Goal: Task Accomplishment & Management: Complete application form

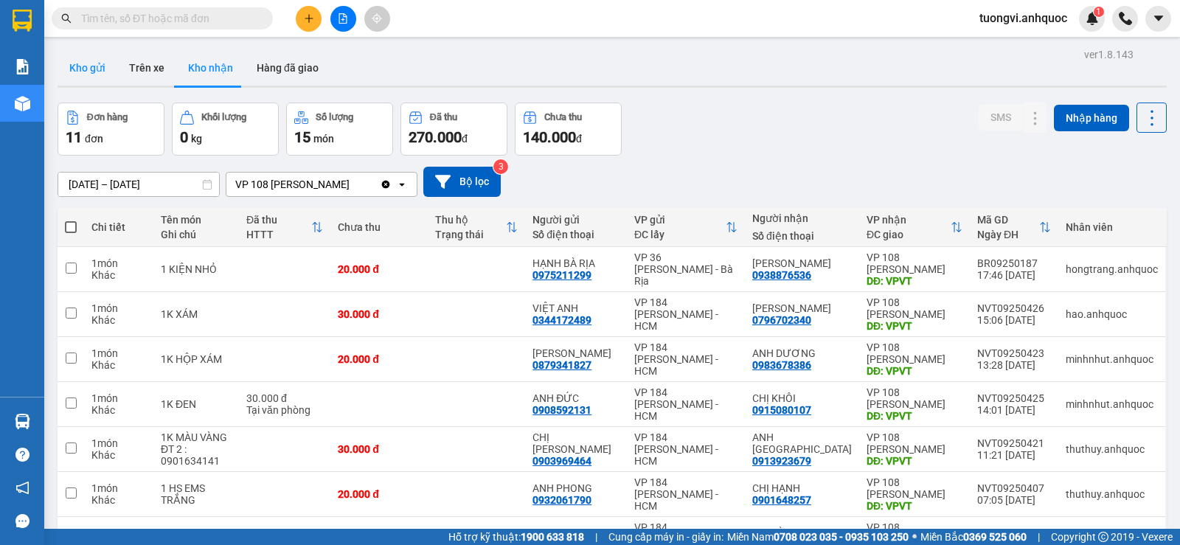
click at [73, 75] on button "Kho gửi" at bounding box center [88, 67] width 60 height 35
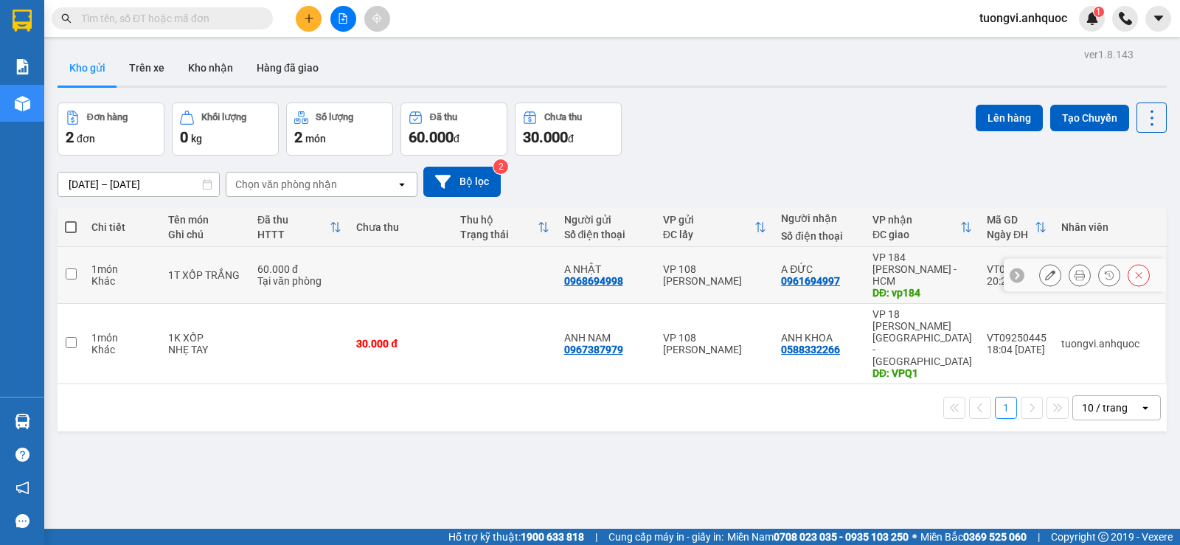
click at [1054, 264] on div at bounding box center [1094, 275] width 111 height 22
click at [1074, 270] on icon at bounding box center [1079, 275] width 10 height 10
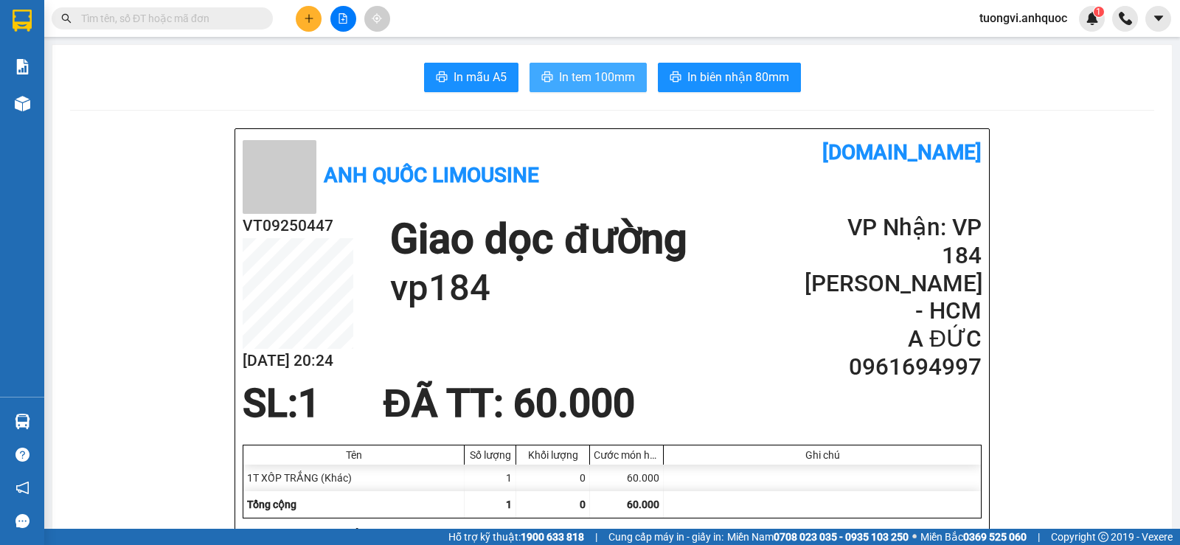
click at [597, 88] on button "In tem 100mm" at bounding box center [587, 77] width 117 height 29
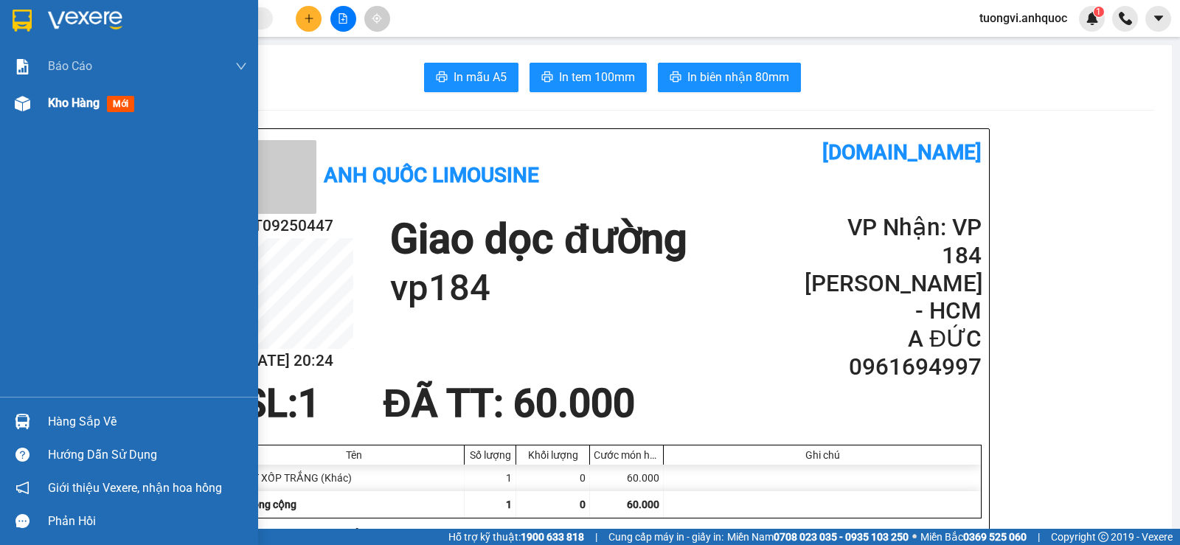
click at [108, 114] on div "Kho hàng mới" at bounding box center [147, 103] width 199 height 37
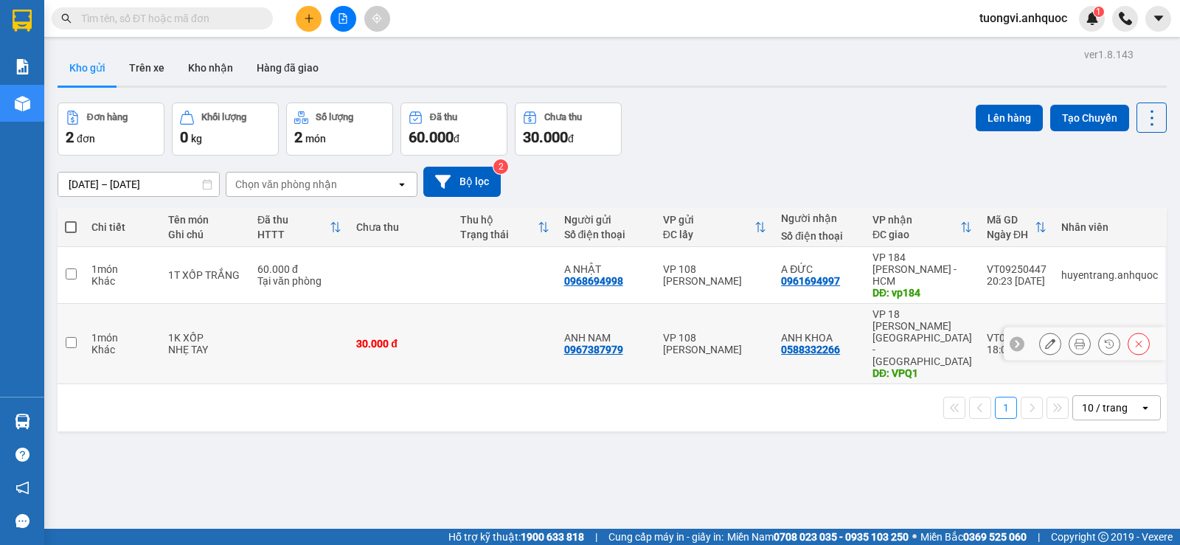
click at [898, 367] on div "DĐ: VPQ1" at bounding box center [922, 373] width 100 height 12
checkbox input "true"
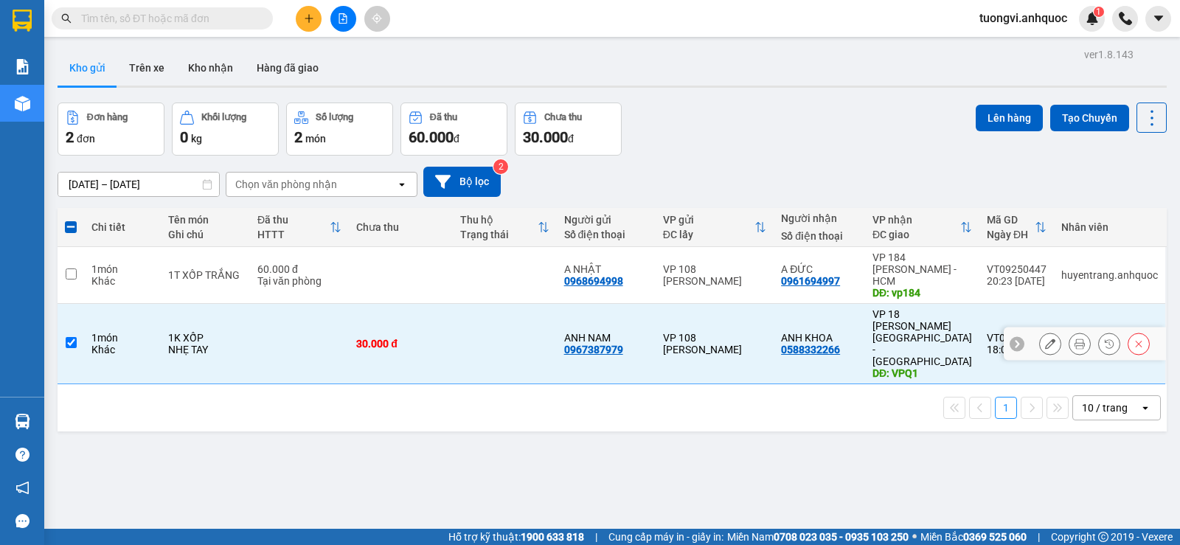
click at [1027, 327] on div at bounding box center [1085, 343] width 162 height 33
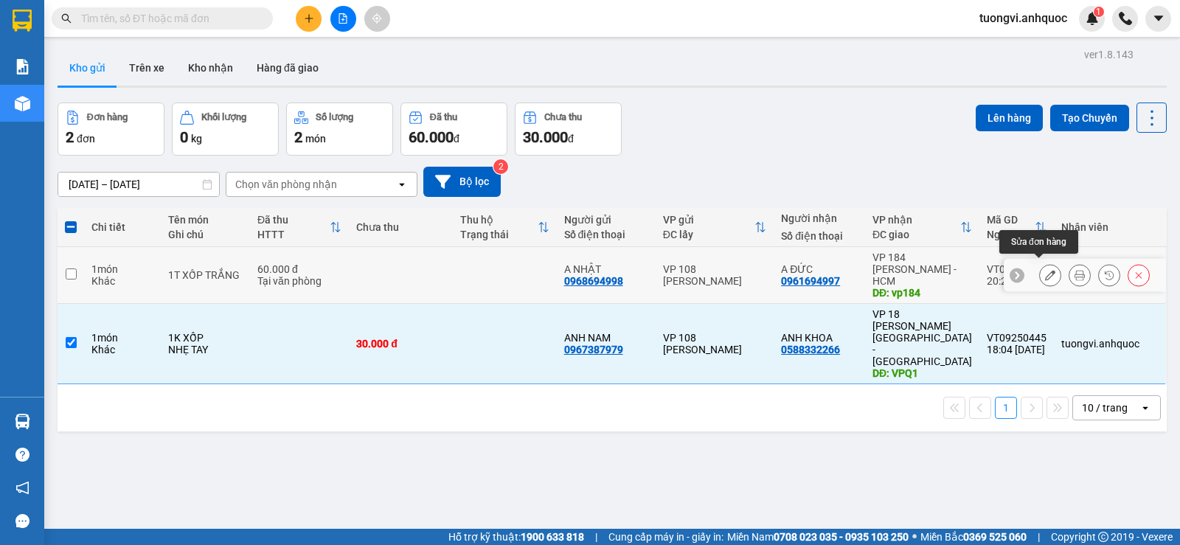
click at [1056, 266] on div at bounding box center [1094, 275] width 111 height 22
click at [1069, 264] on button at bounding box center [1079, 275] width 21 height 26
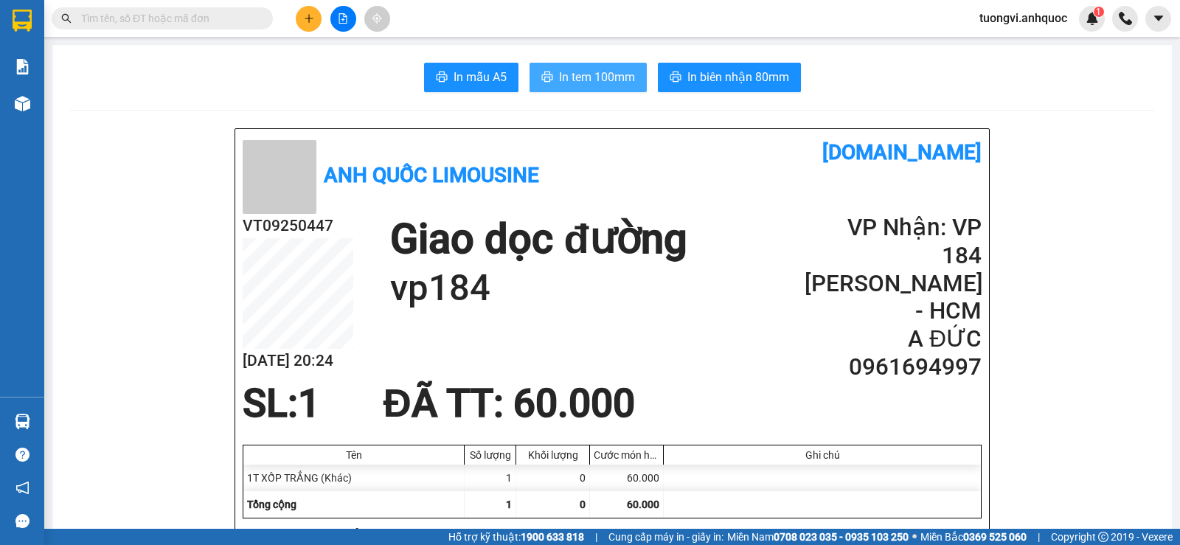
click at [608, 86] on span "In tem 100mm" at bounding box center [597, 77] width 76 height 18
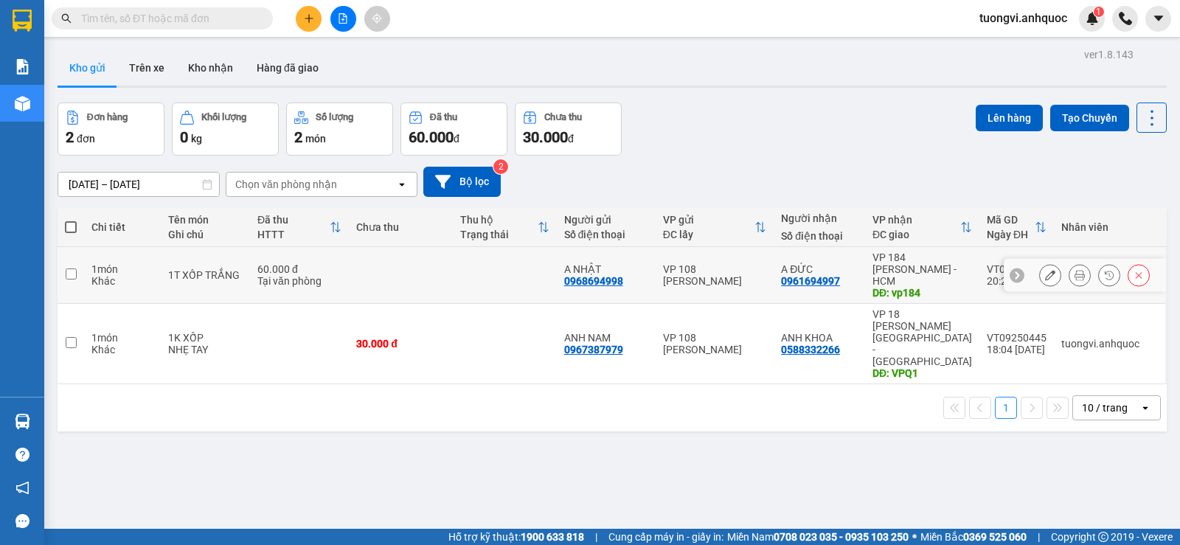
click at [1040, 268] on button at bounding box center [1050, 275] width 21 height 26
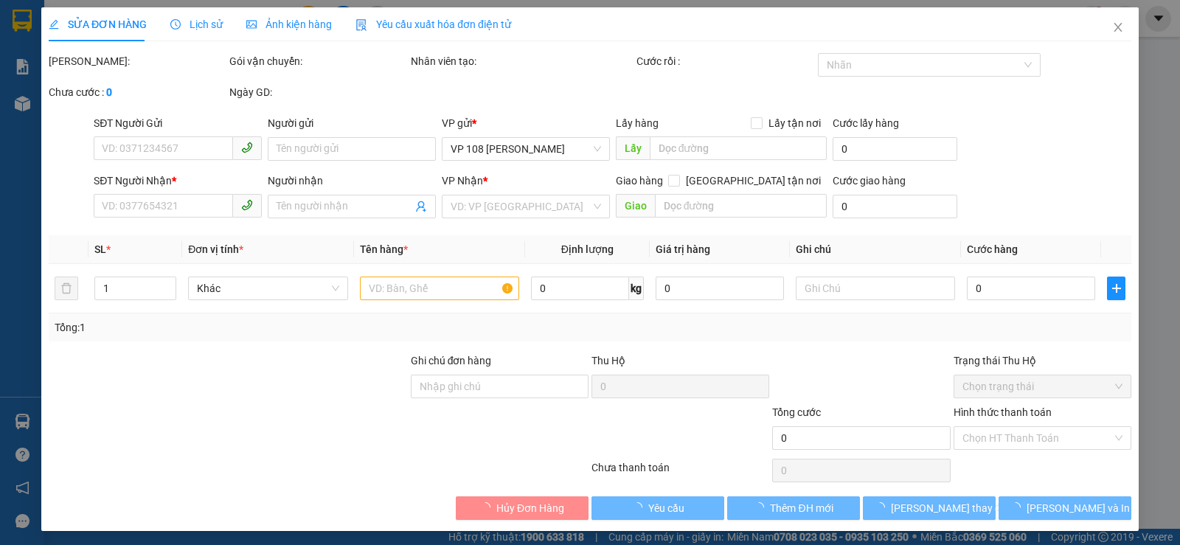
type input "0968694998"
type input "A NHẬT"
type input "0961694997"
type input "A ĐỨC"
type input "vp184"
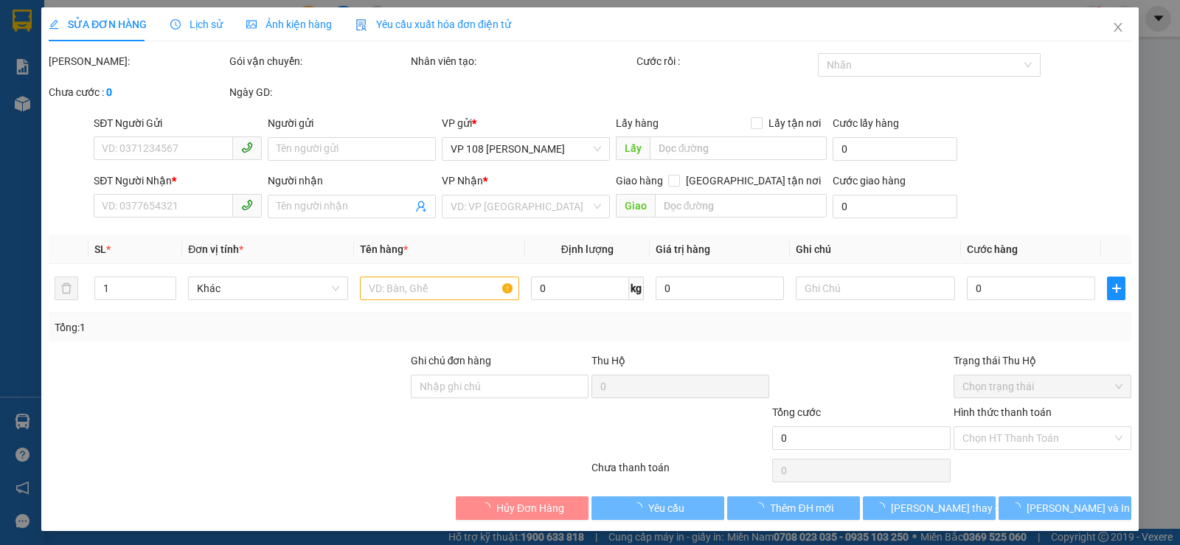
type input "60.000"
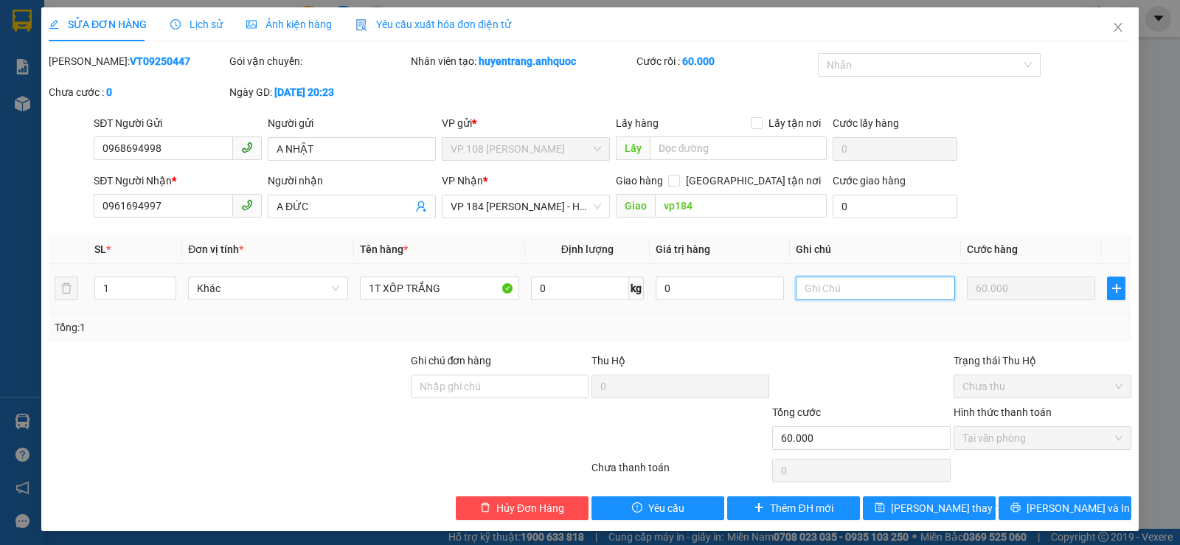
click at [844, 296] on input "text" at bounding box center [875, 289] width 159 height 24
type input "CK SCB 13/9"
click at [1020, 504] on button "[PERSON_NAME] và In" at bounding box center [1064, 508] width 133 height 24
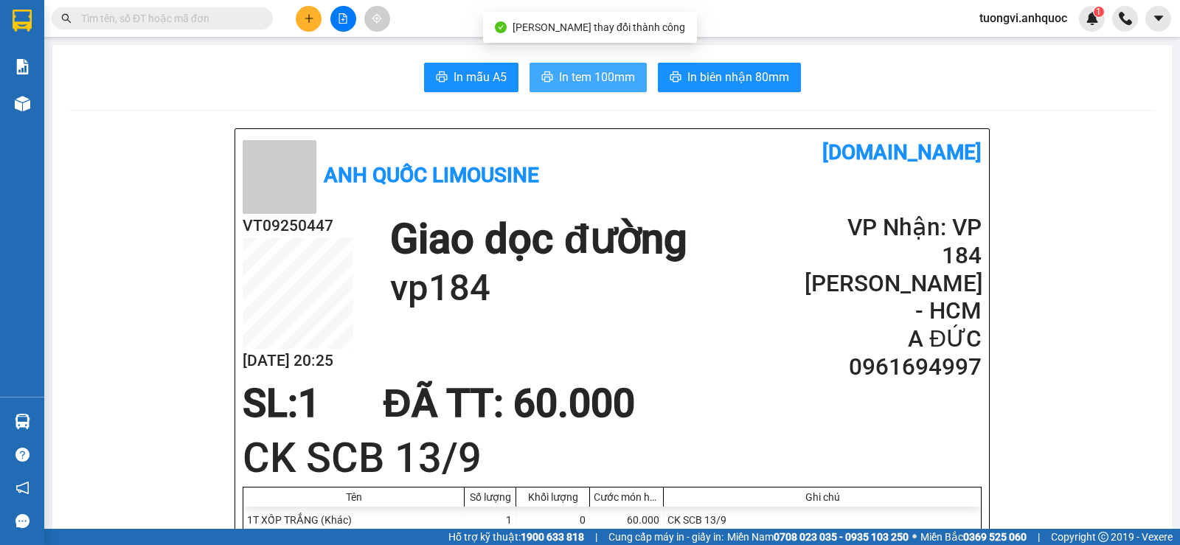
click at [580, 79] on span "In tem 100mm" at bounding box center [597, 77] width 76 height 18
click at [25, 107] on img at bounding box center [22, 103] width 15 height 15
click at [32, 105] on div at bounding box center [23, 104] width 26 height 26
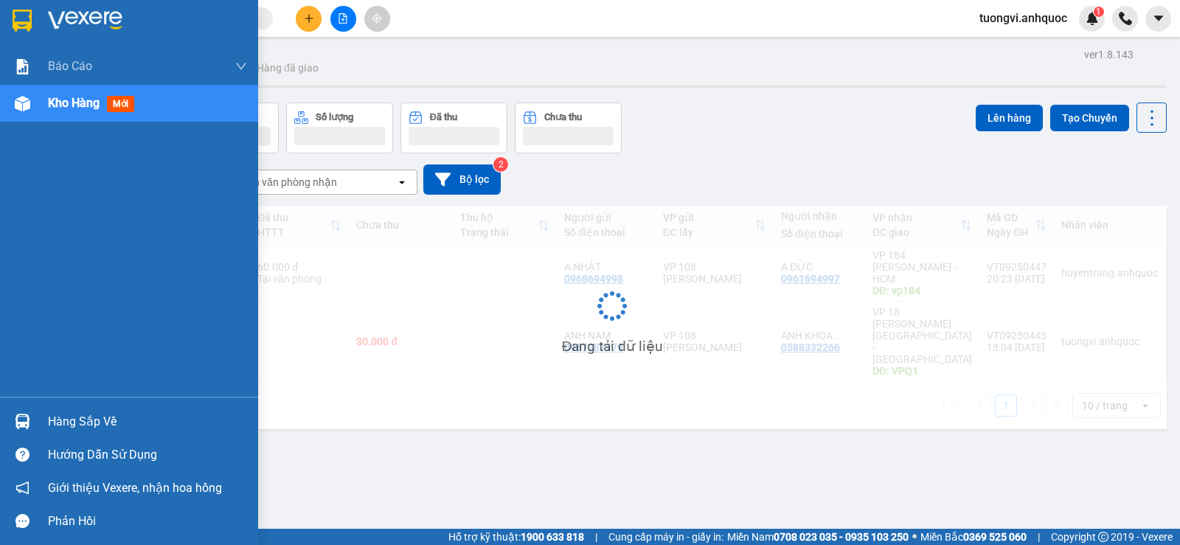
click at [32, 105] on div at bounding box center [23, 104] width 26 height 26
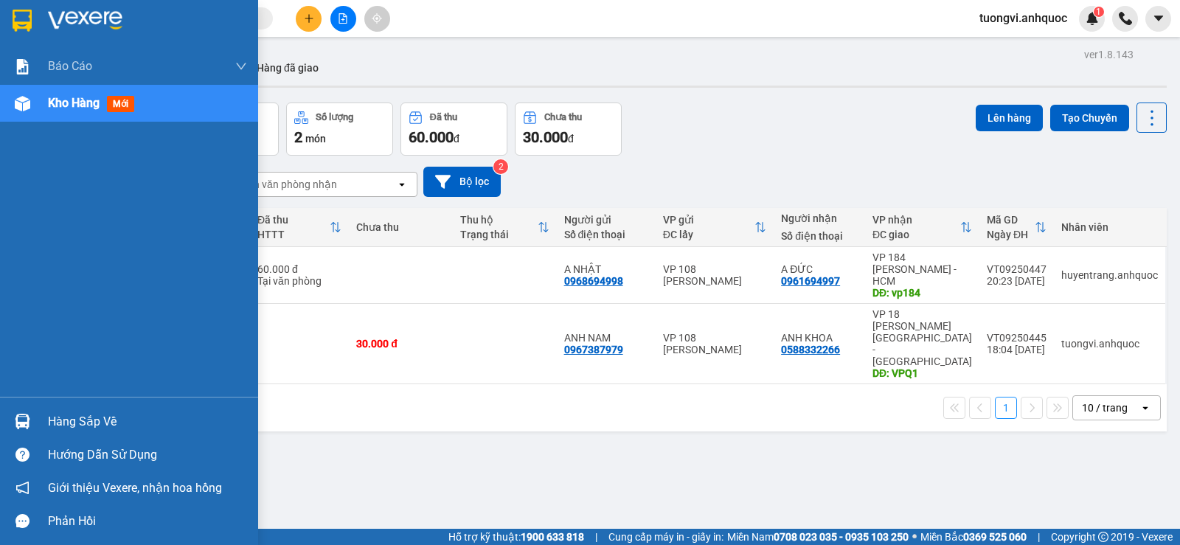
click at [32, 105] on div at bounding box center [23, 104] width 26 height 26
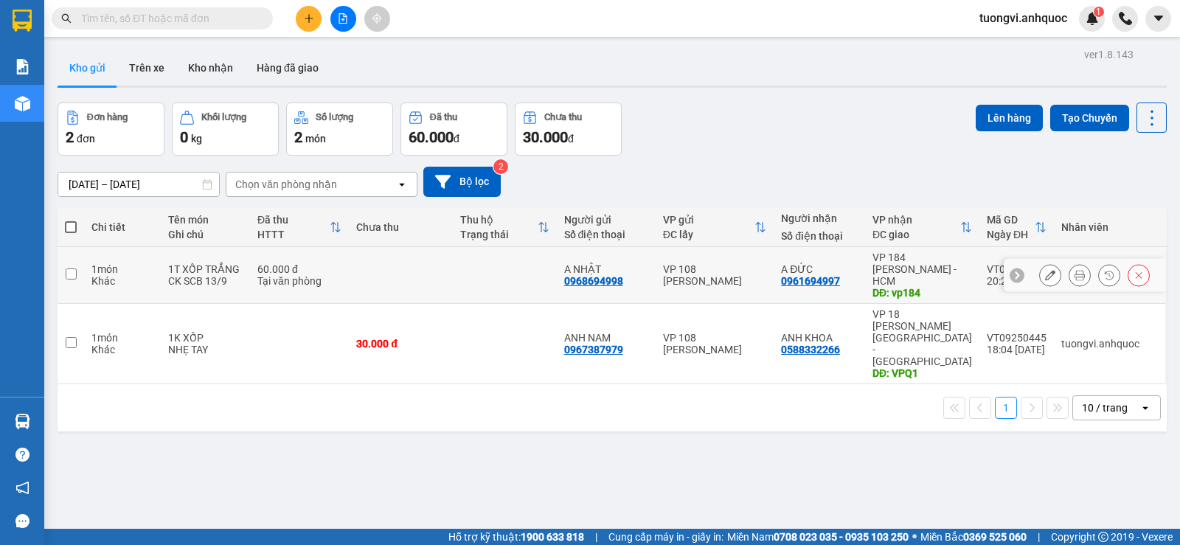
click at [899, 272] on div "VP 184 [PERSON_NAME] - HCM" at bounding box center [922, 268] width 100 height 35
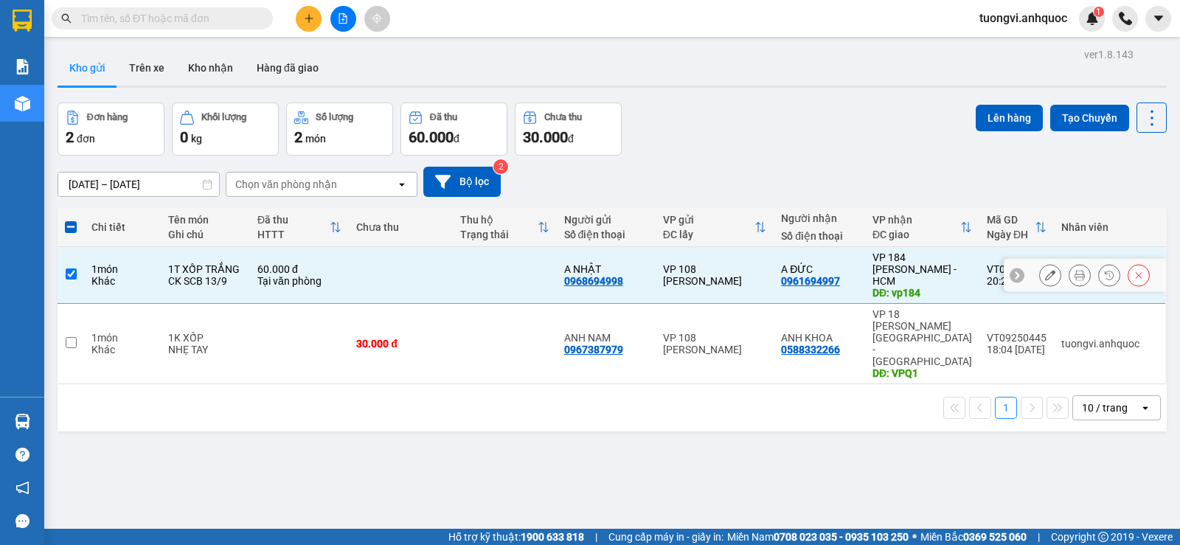
click at [926, 270] on div "VP 184 [PERSON_NAME] - HCM" at bounding box center [922, 268] width 100 height 35
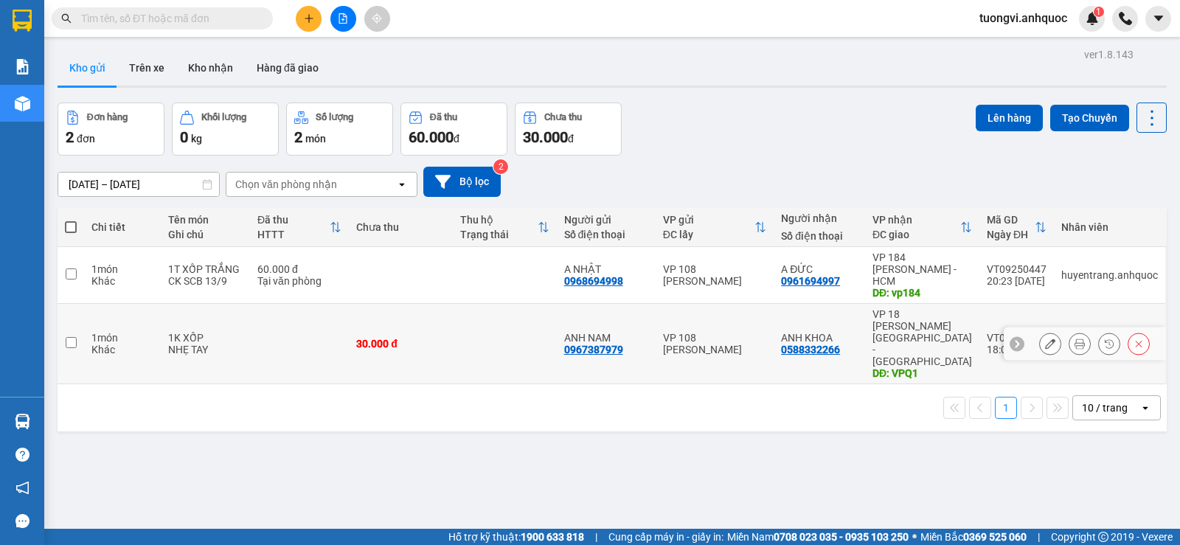
click at [944, 308] on div "VP 18 [PERSON_NAME][GEOGRAPHIC_DATA] - [GEOGRAPHIC_DATA]" at bounding box center [922, 337] width 100 height 59
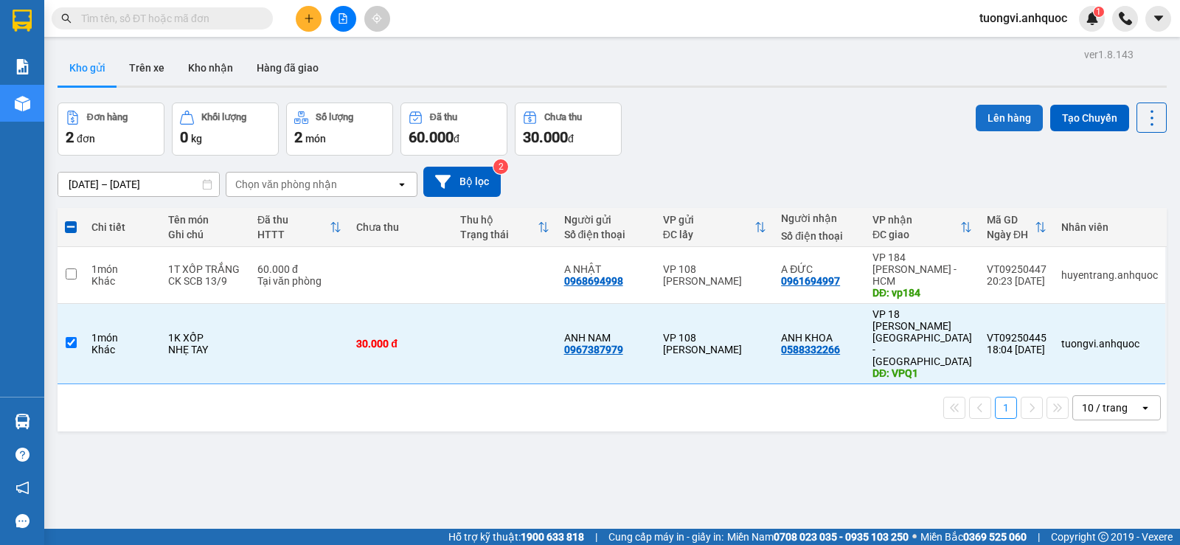
click at [992, 115] on button "Lên hàng" at bounding box center [1008, 118] width 67 height 27
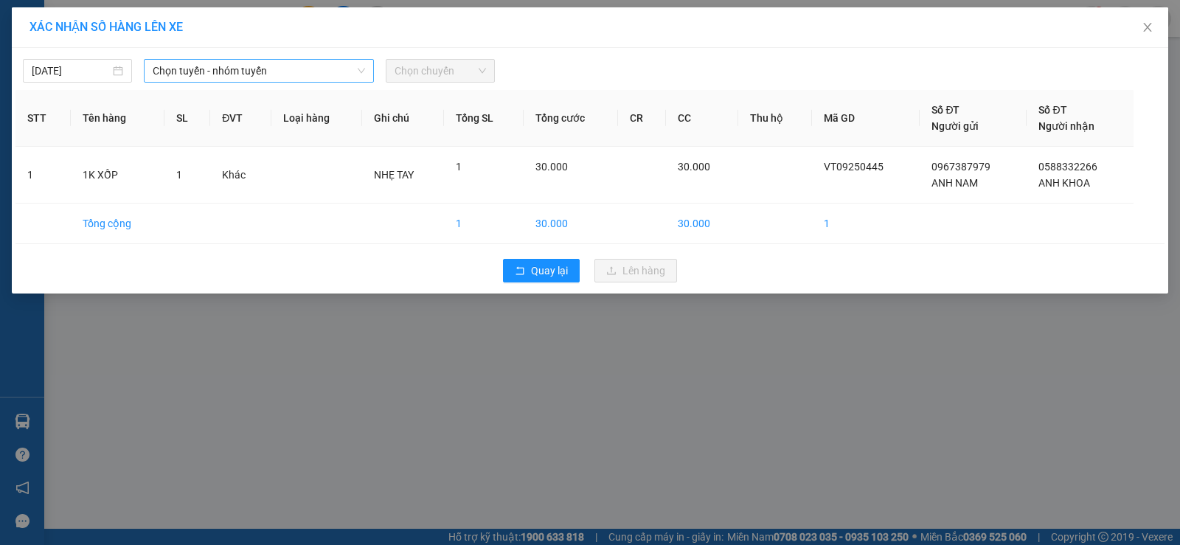
click at [221, 77] on span "Chọn tuyến - nhóm tuyến" at bounding box center [259, 71] width 212 height 22
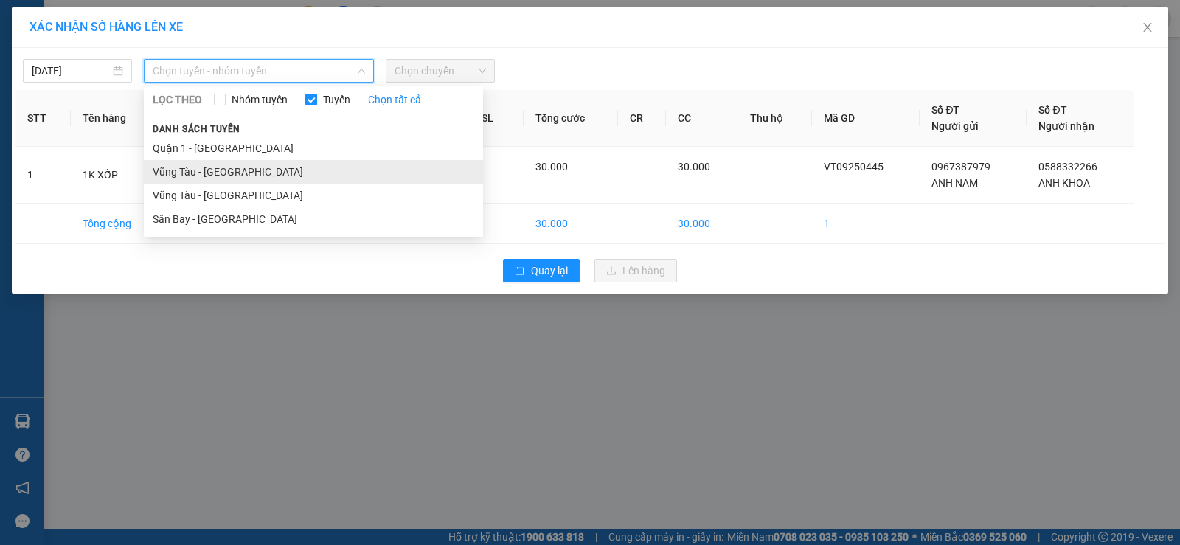
click at [228, 167] on li "Vũng Tàu - [GEOGRAPHIC_DATA]" at bounding box center [313, 172] width 339 height 24
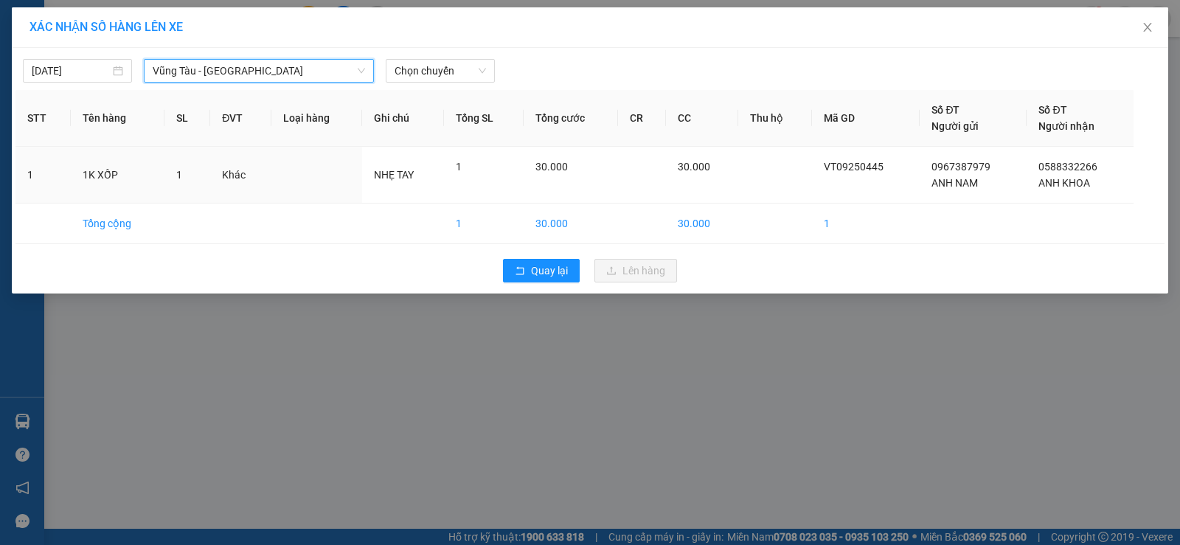
click at [296, 71] on span "Vũng Tàu - [GEOGRAPHIC_DATA]" at bounding box center [259, 71] width 212 height 22
drag, startPoint x: 440, startPoint y: 48, endPoint x: 434, endPoint y: 72, distance: 25.2
click at [441, 49] on div "13/09/2025 Vũng Tàu - Quận 1 LỌC THEO Nhóm tuyến Tuyến Chọn tất cả Danh sách tu…" at bounding box center [590, 171] width 1156 height 246
click at [434, 72] on span "Chọn chuyến" at bounding box center [439, 71] width 91 height 22
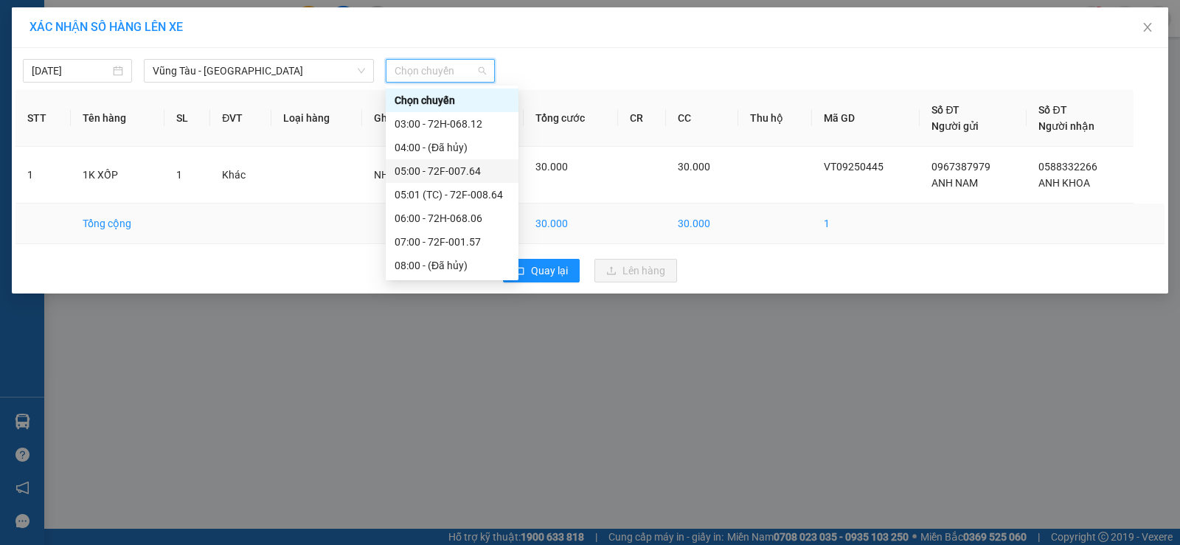
click at [110, 78] on div "[DATE]" at bounding box center [77, 71] width 91 height 16
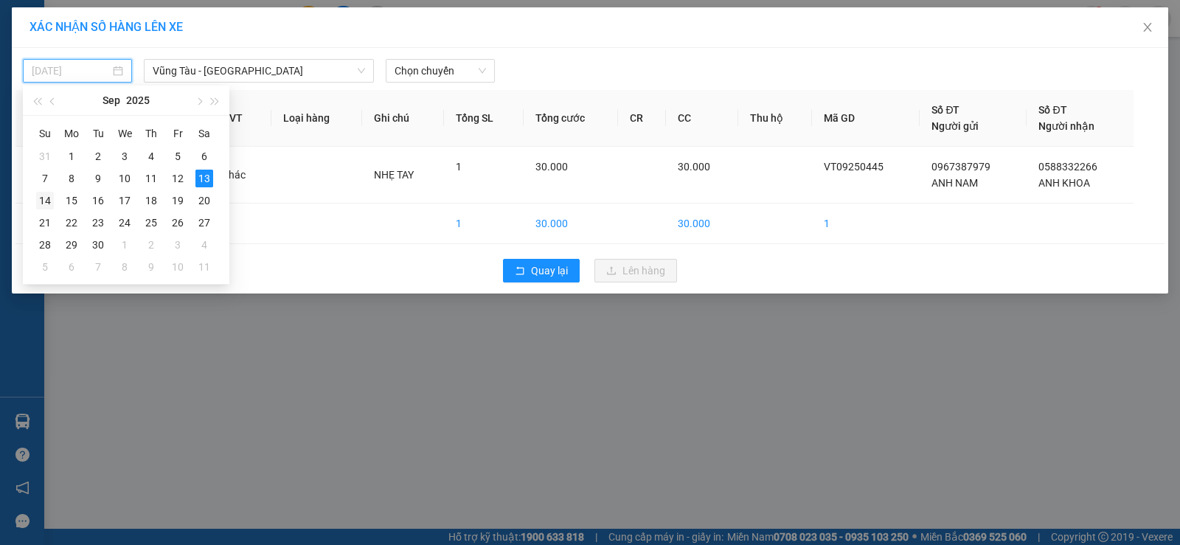
click at [55, 198] on td "14" at bounding box center [45, 200] width 27 height 22
type input "[DATE]"
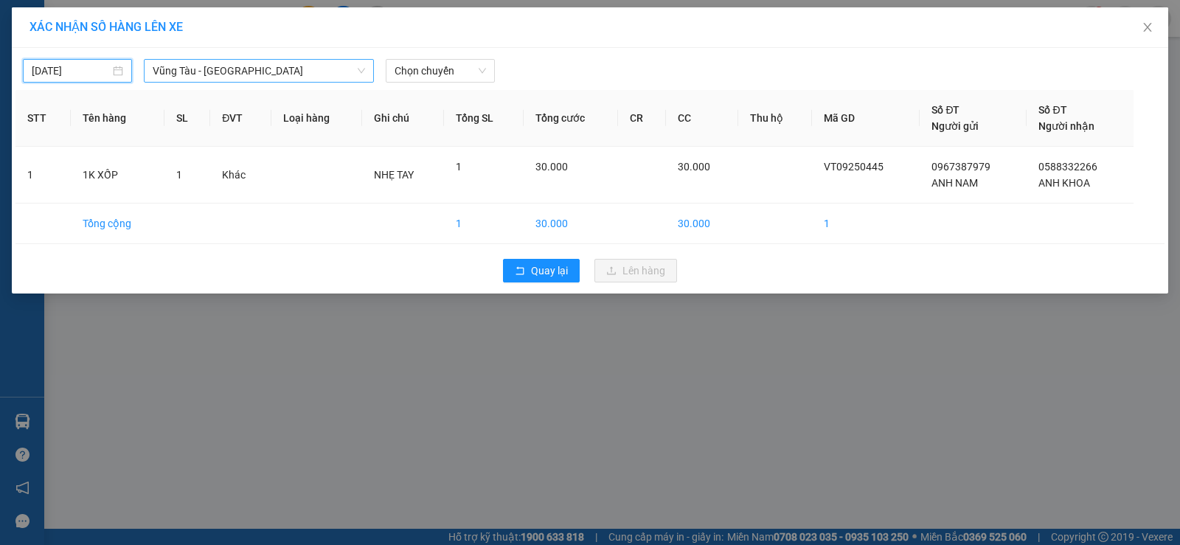
drag, startPoint x: 347, startPoint y: 74, endPoint x: 366, endPoint y: 74, distance: 19.2
click at [348, 74] on span "Vũng Tàu - [GEOGRAPHIC_DATA]" at bounding box center [259, 71] width 212 height 22
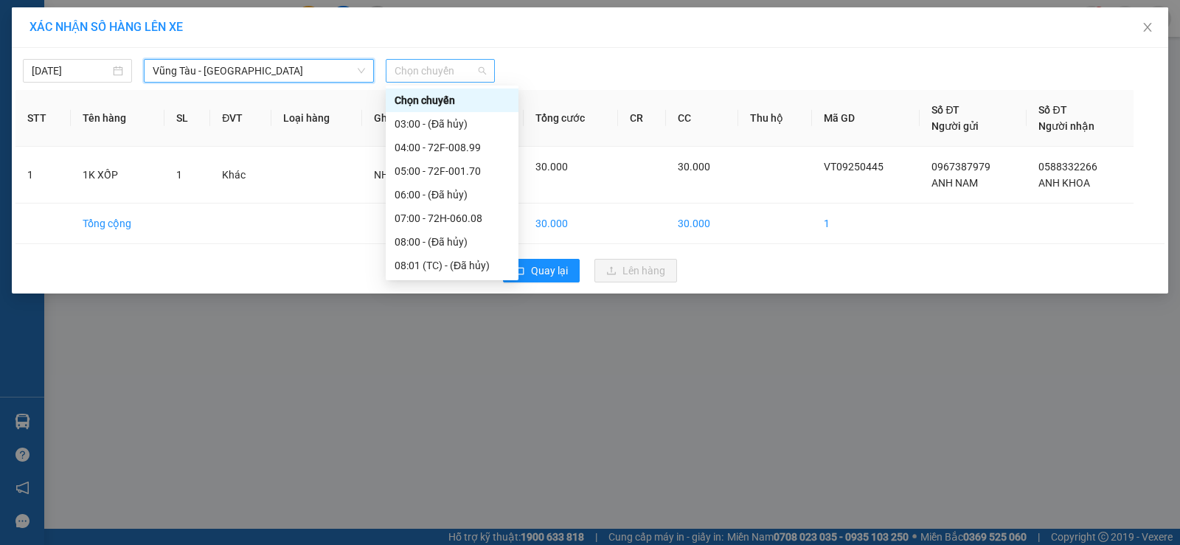
click at [465, 66] on span "Chọn chuyến" at bounding box center [439, 71] width 91 height 22
click at [459, 173] on div "05:00 - 72F-001.70" at bounding box center [451, 171] width 115 height 16
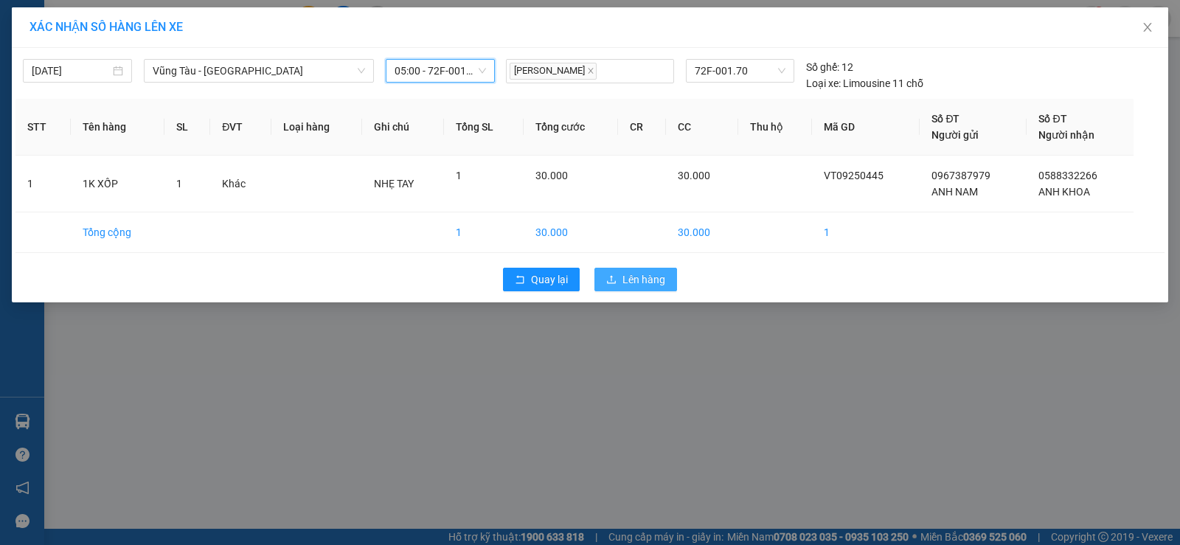
click at [667, 282] on button "Lên hàng" at bounding box center [635, 280] width 83 height 24
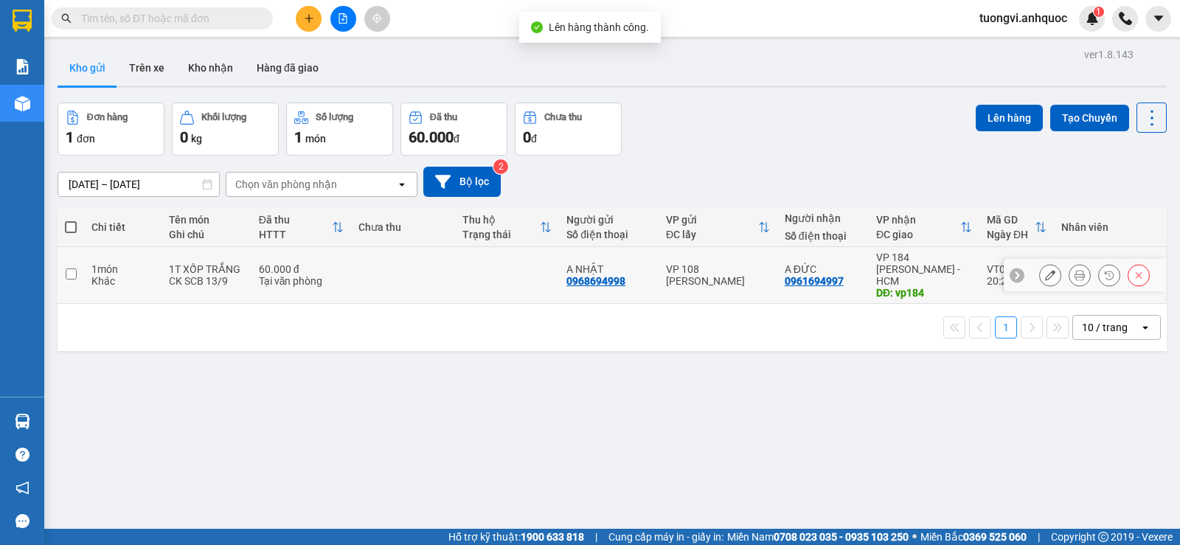
drag, startPoint x: 430, startPoint y: 279, endPoint x: 884, endPoint y: 234, distance: 456.5
click at [431, 279] on td at bounding box center [403, 275] width 104 height 57
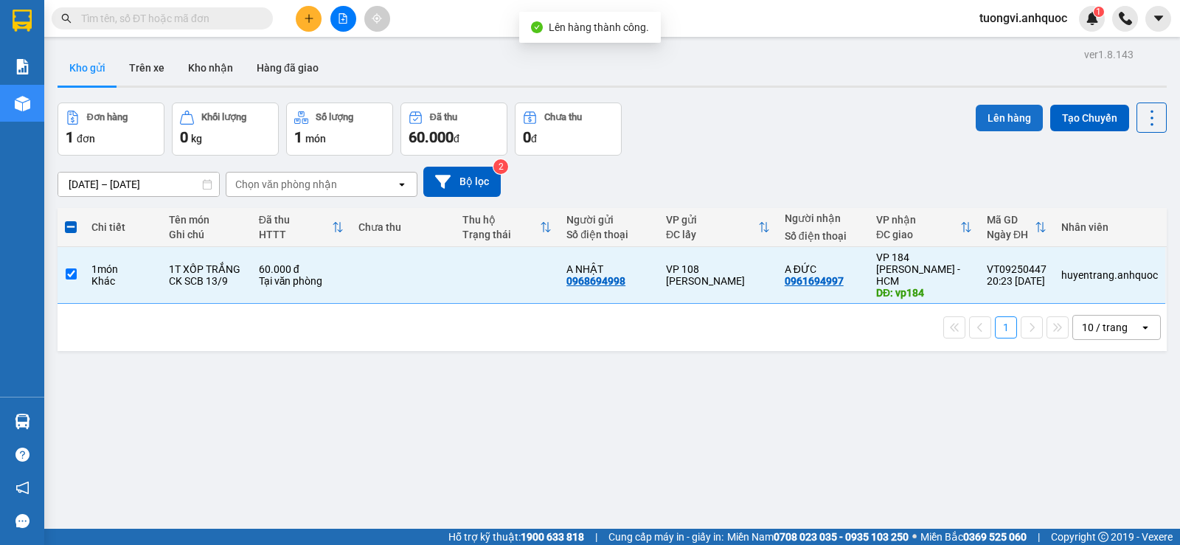
click at [1001, 130] on button "Lên hàng" at bounding box center [1008, 118] width 67 height 27
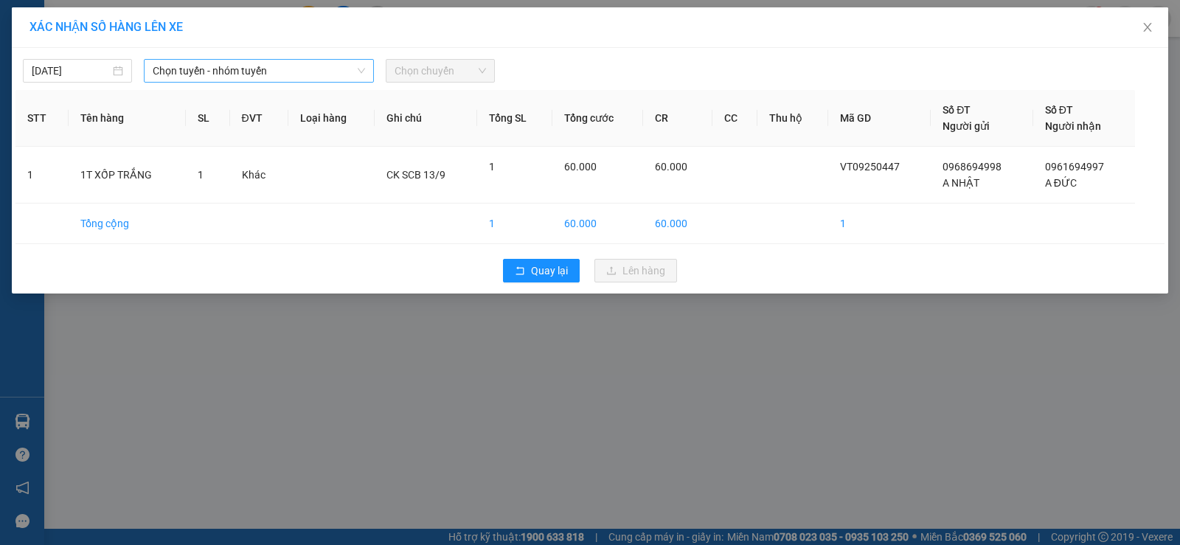
click at [329, 71] on span "Chọn tuyến - nhóm tuyến" at bounding box center [259, 71] width 212 height 22
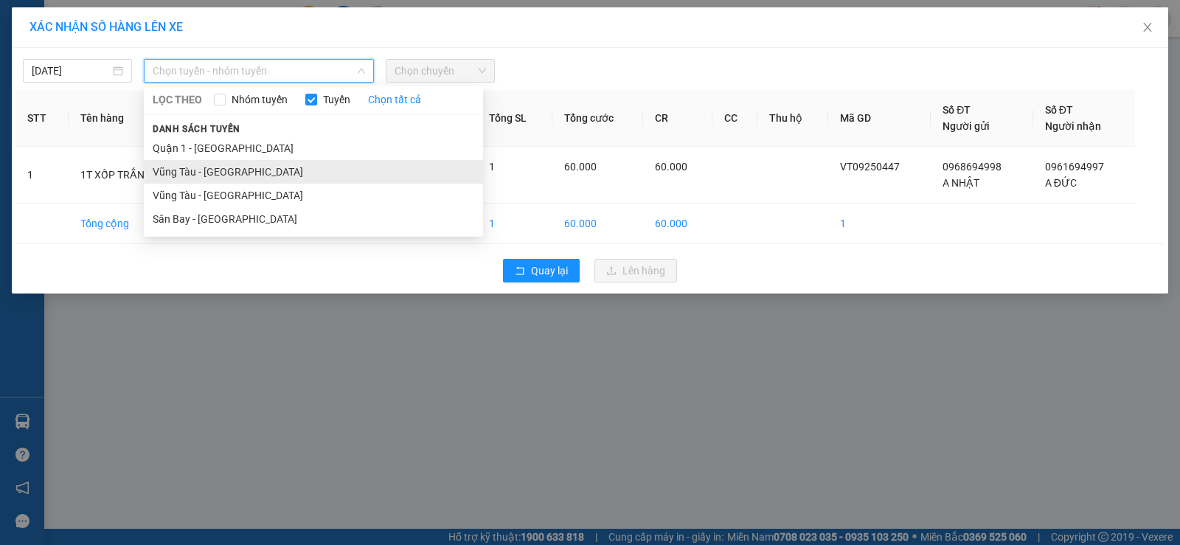
click at [214, 172] on li "Vũng Tàu - [GEOGRAPHIC_DATA]" at bounding box center [313, 172] width 339 height 24
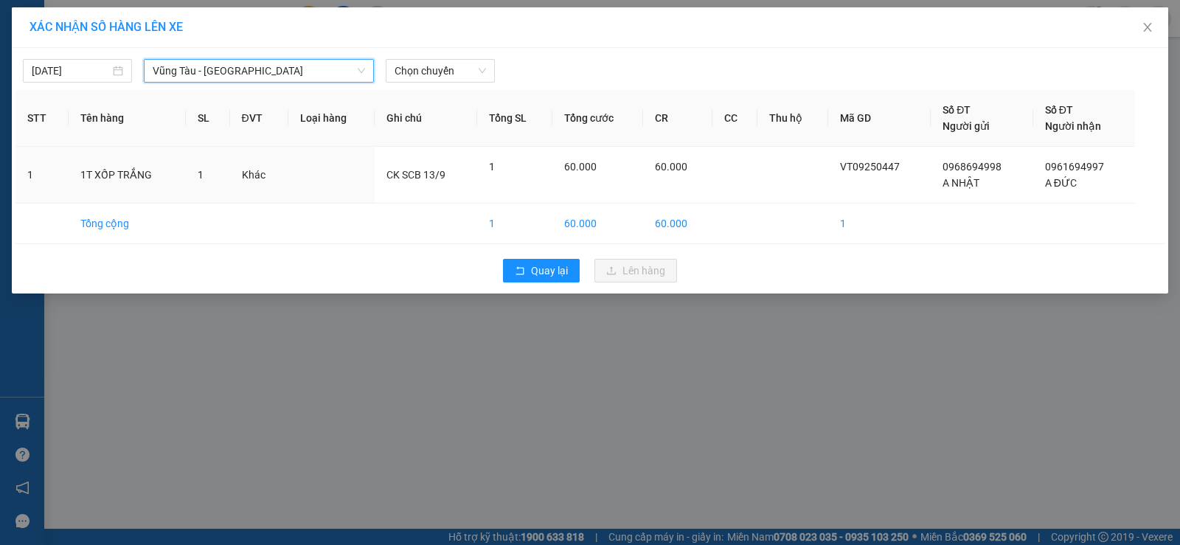
click at [261, 74] on span "Vũng Tàu - [GEOGRAPHIC_DATA]" at bounding box center [259, 71] width 212 height 22
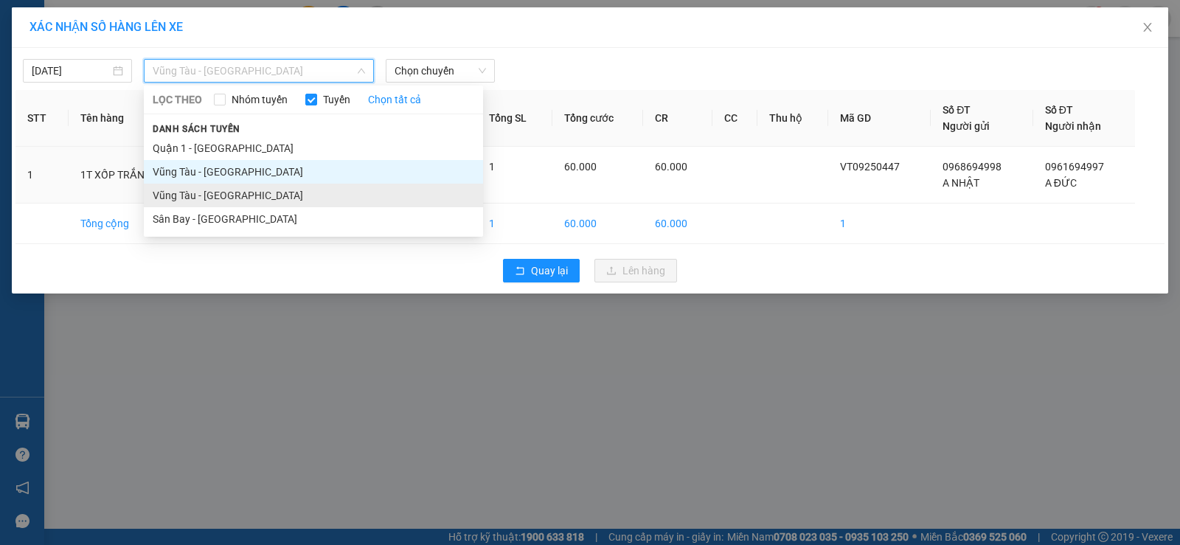
click at [198, 203] on li "Vũng Tàu - Sân Bay" at bounding box center [313, 196] width 339 height 24
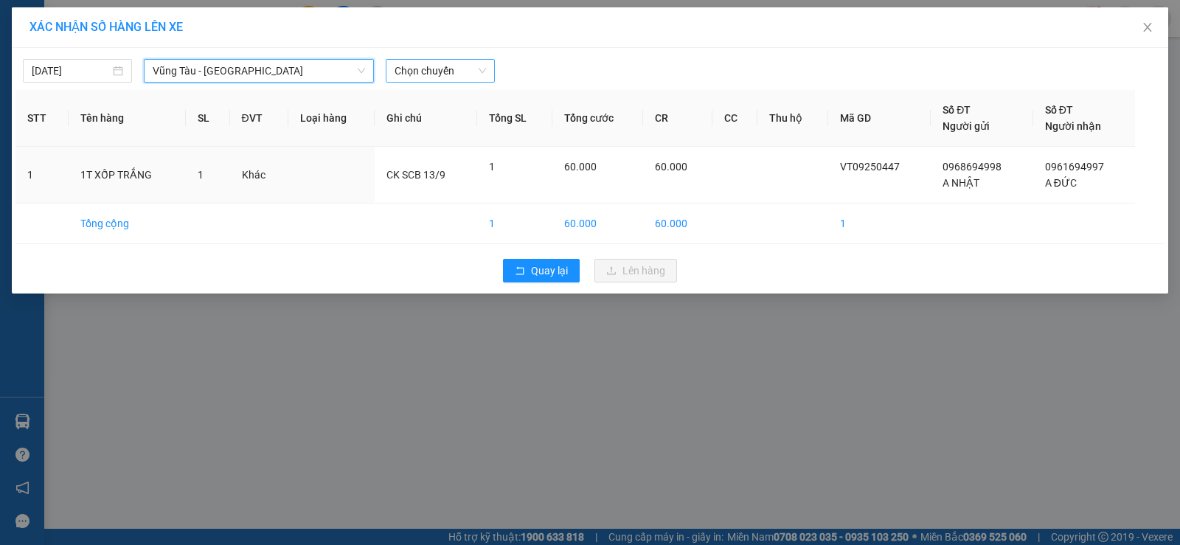
click at [422, 63] on span "Chọn chuyến" at bounding box center [439, 71] width 91 height 22
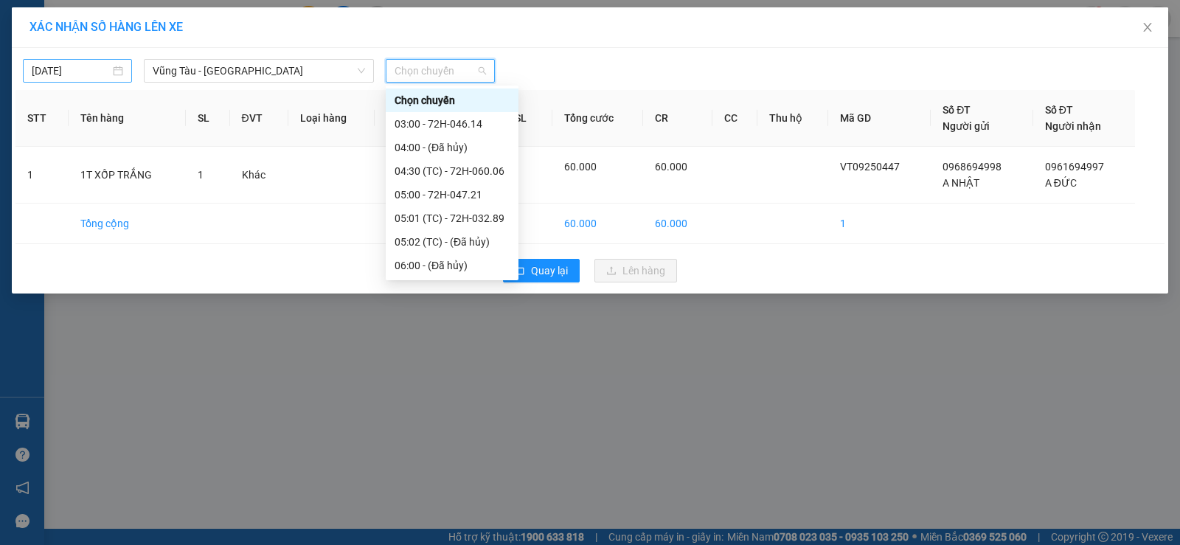
click at [111, 77] on div "[DATE]" at bounding box center [77, 71] width 91 height 16
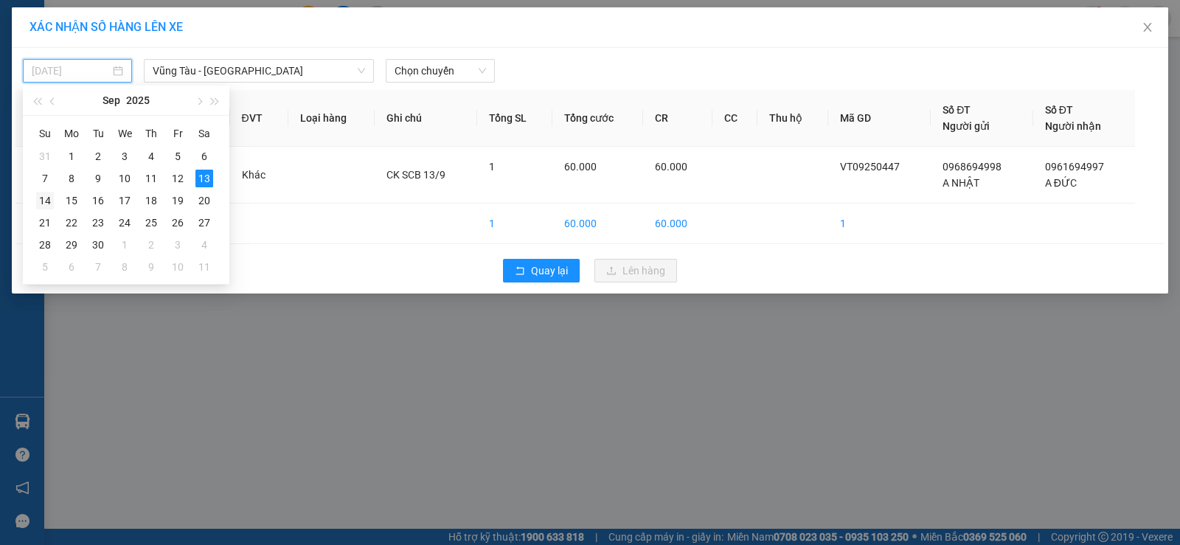
click at [50, 193] on div "14" at bounding box center [45, 201] width 18 height 18
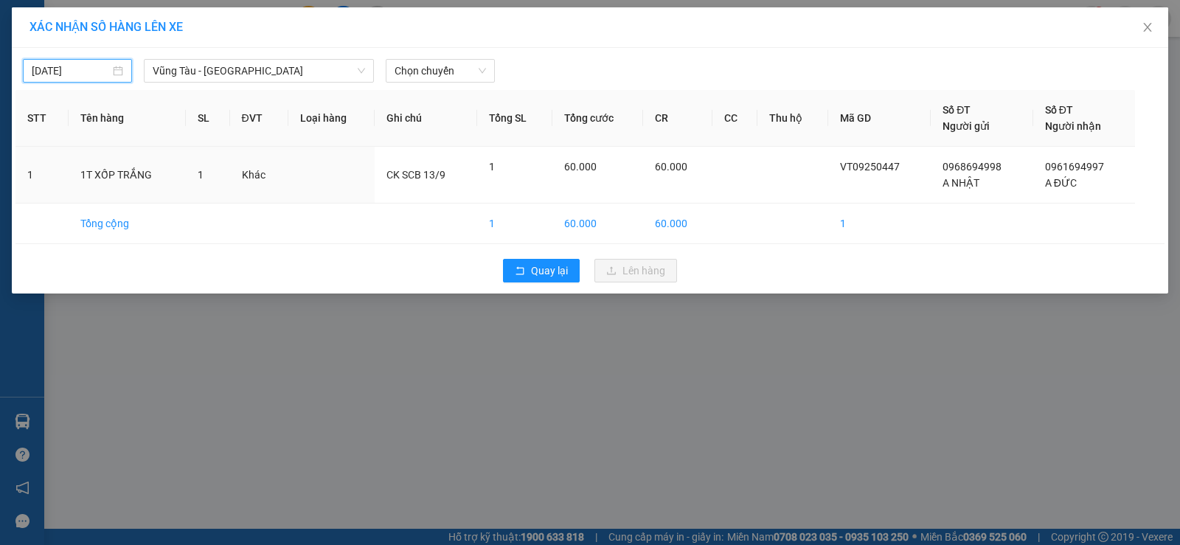
type input "[DATE]"
click at [229, 79] on span "Vũng Tàu - Sân Bay" at bounding box center [259, 71] width 212 height 22
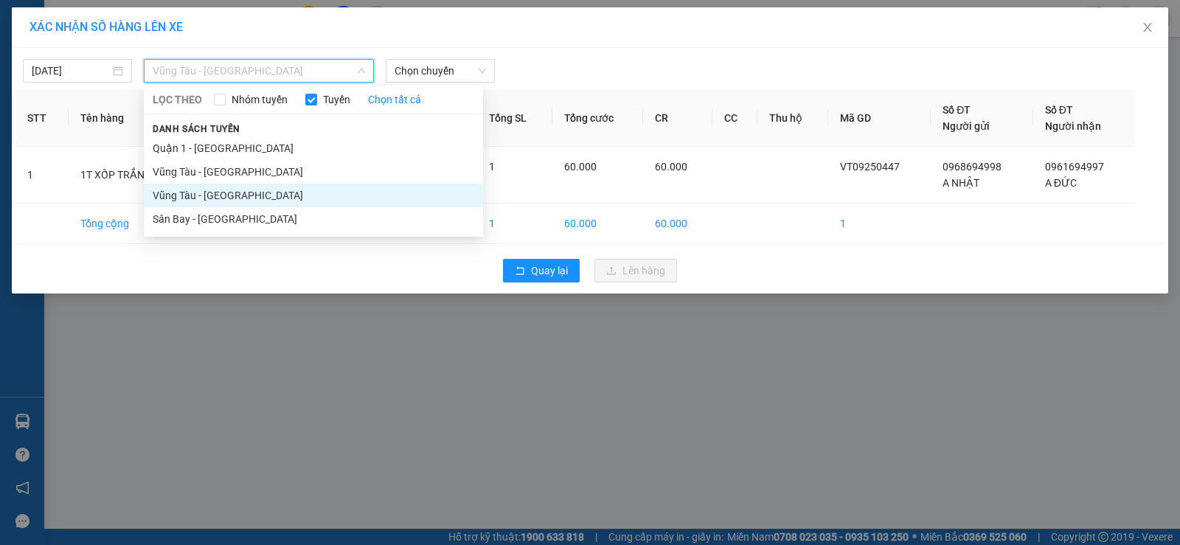
click at [251, 198] on li "Vũng Tàu - Sân Bay" at bounding box center [313, 196] width 339 height 24
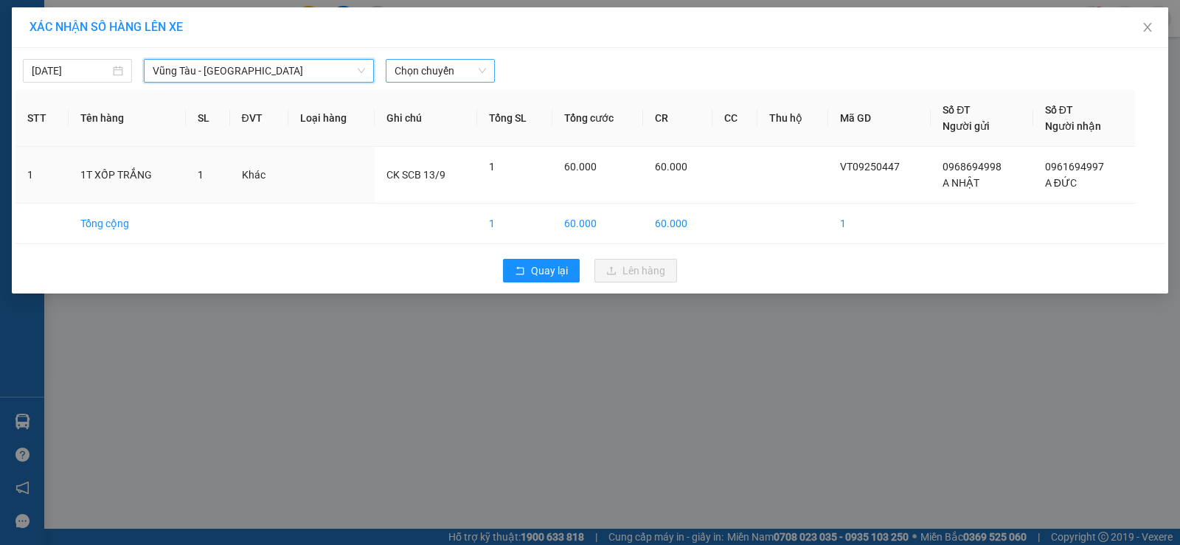
drag, startPoint x: 441, startPoint y: 52, endPoint x: 439, endPoint y: 77, distance: 24.4
click at [441, 60] on div "14/09/2025 Vũng Tàu - Sân Bay Vũng Tàu - Sân Bay LỌC THEO Nhóm tuyến Tuyến Chọn…" at bounding box center [589, 67] width 1149 height 31
click at [439, 77] on span "Chọn chuyến" at bounding box center [439, 71] width 91 height 22
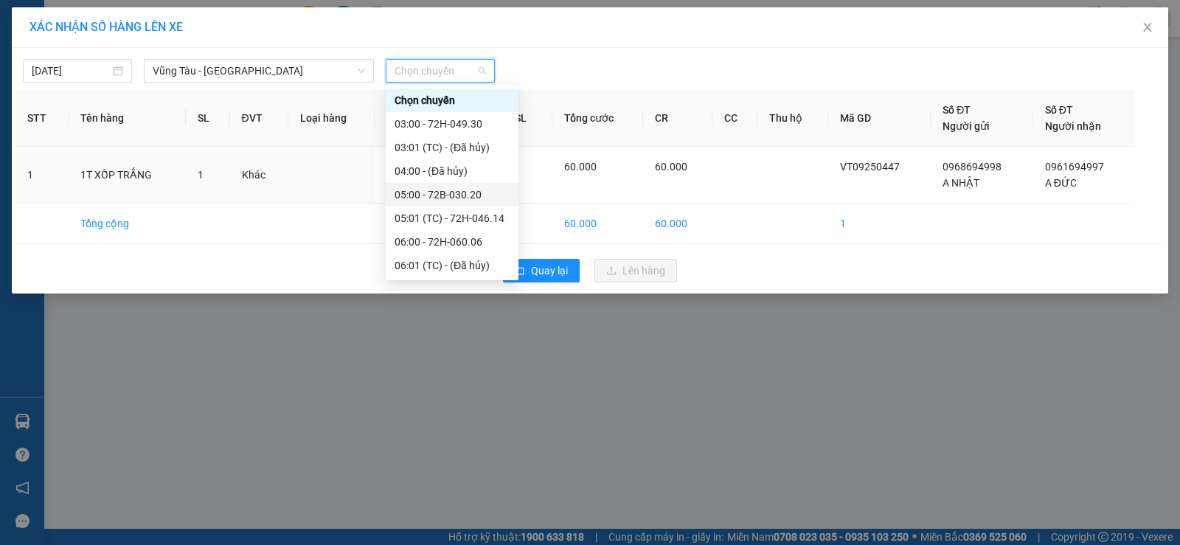
click at [454, 187] on div "05:00 - 72B-030.20" at bounding box center [451, 195] width 115 height 16
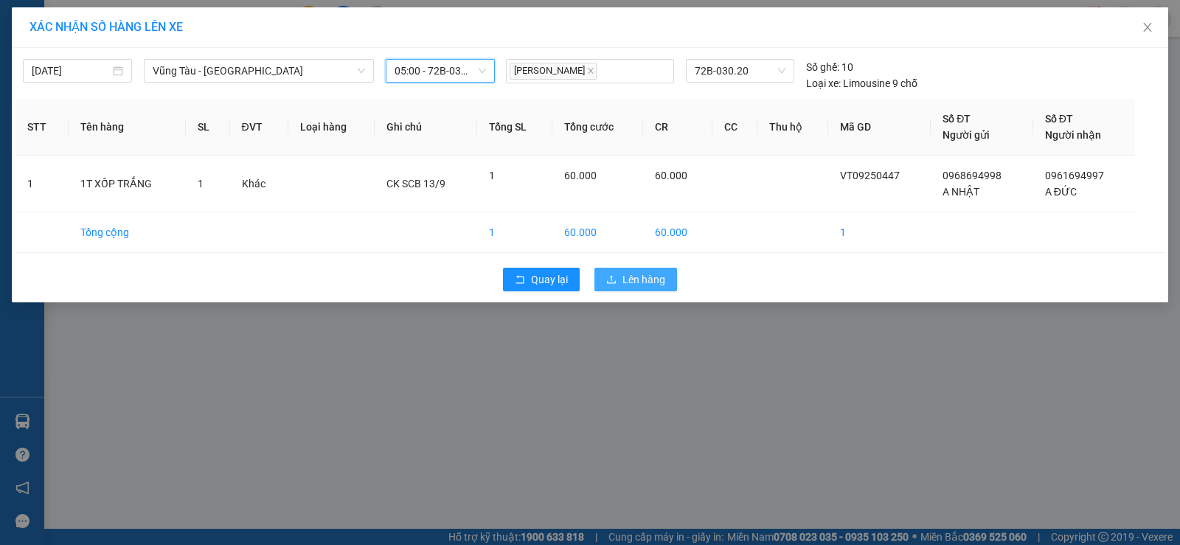
click at [642, 271] on span "Lên hàng" at bounding box center [643, 279] width 43 height 16
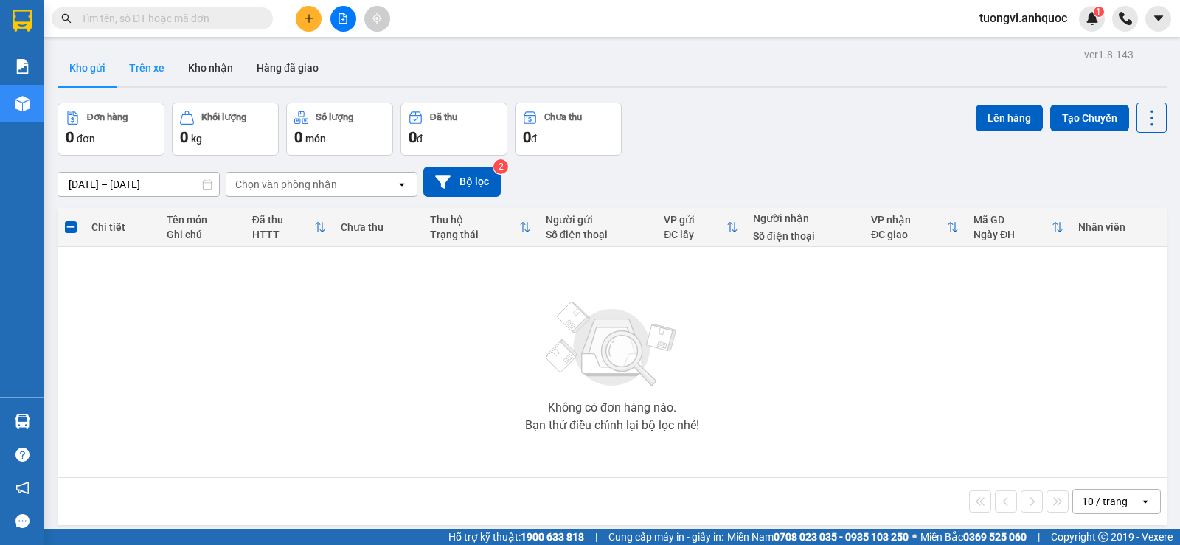
click at [166, 77] on button "Trên xe" at bounding box center [146, 67] width 59 height 35
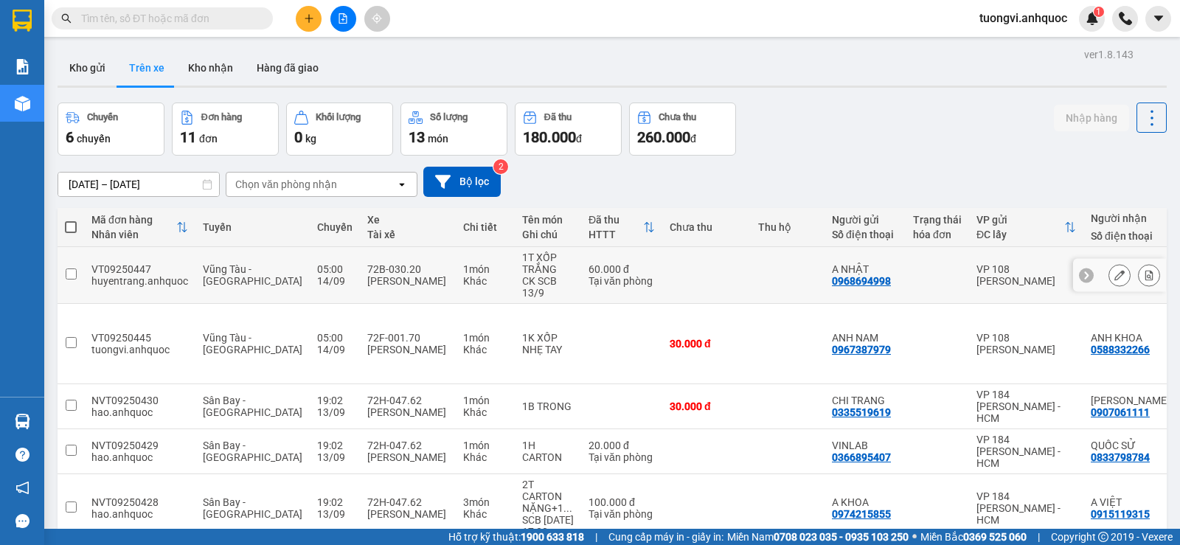
click at [1138, 285] on div at bounding box center [1149, 275] width 22 height 22
click at [1138, 280] on div at bounding box center [1149, 275] width 22 height 22
click at [1145, 279] on icon at bounding box center [1149, 275] width 8 height 10
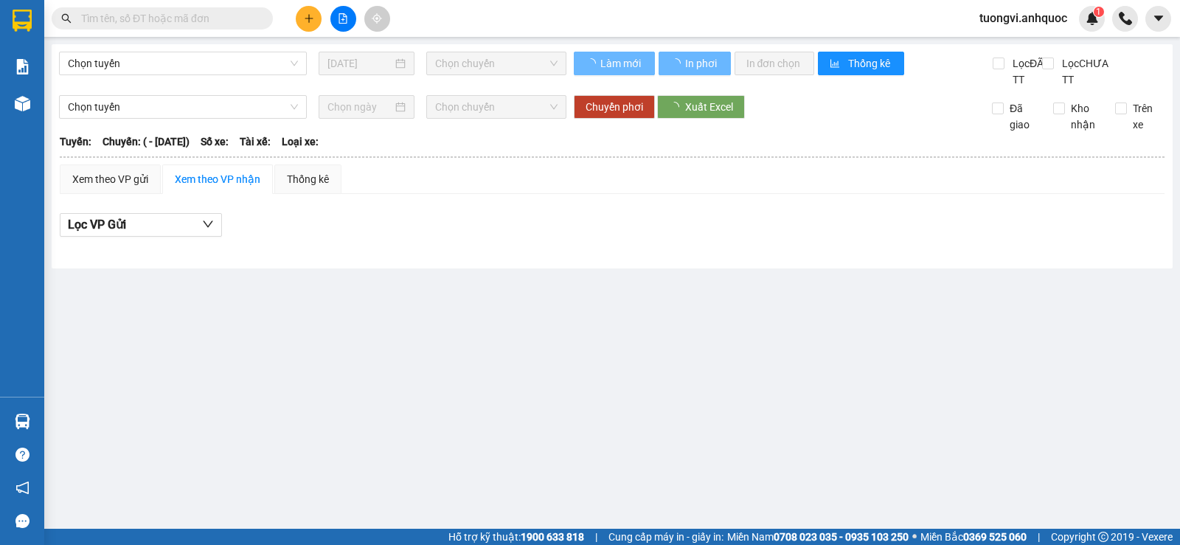
type input "[DATE]"
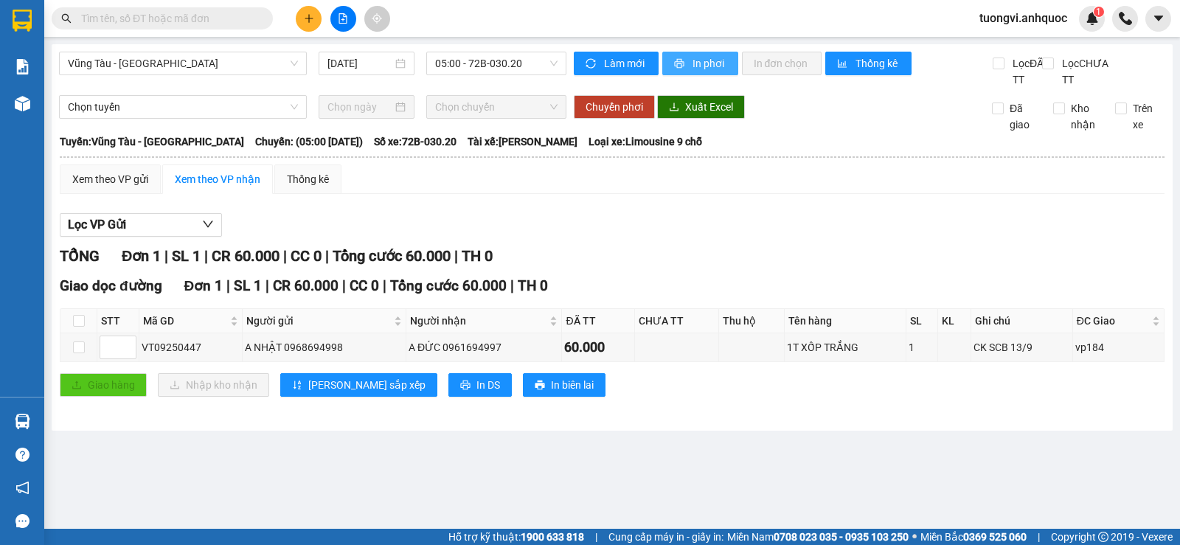
click at [707, 67] on span "In phơi" at bounding box center [709, 63] width 34 height 16
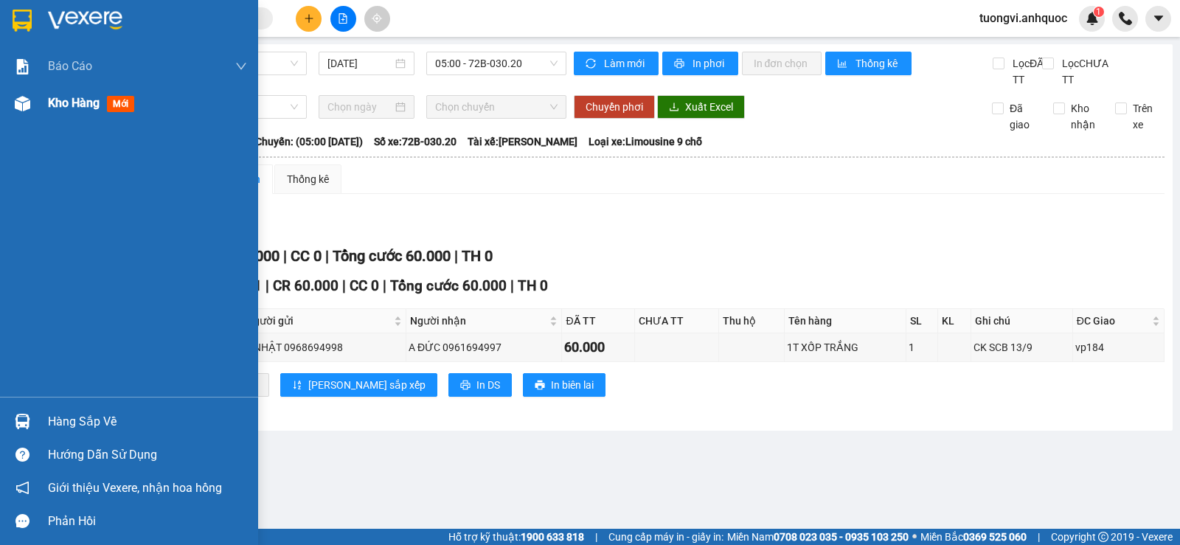
click at [125, 94] on div "Kho hàng mới" at bounding box center [94, 103] width 92 height 18
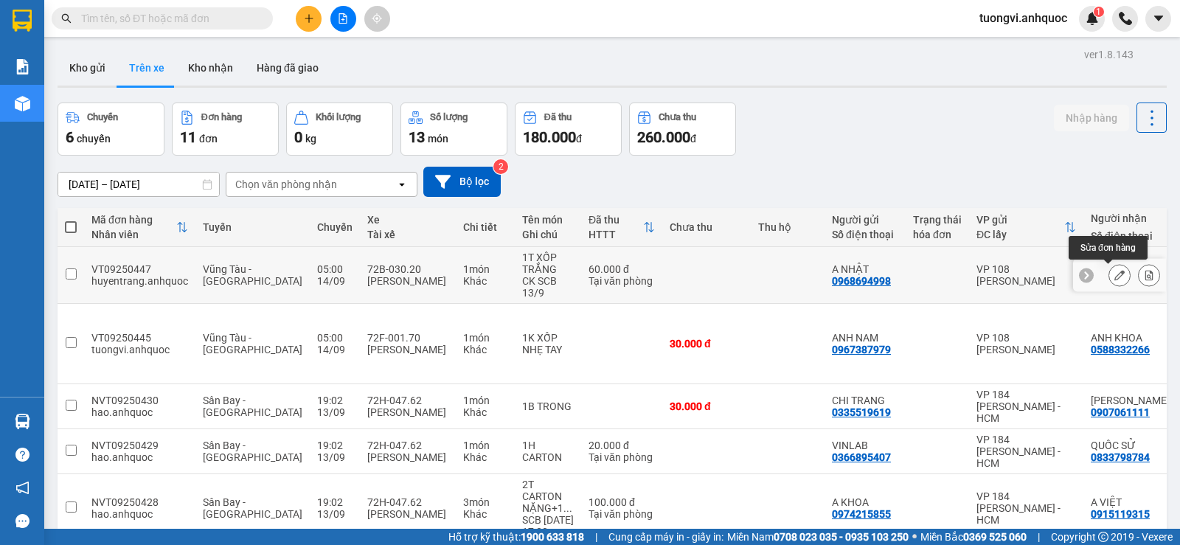
click at [1126, 274] on div at bounding box center [1134, 275] width 52 height 22
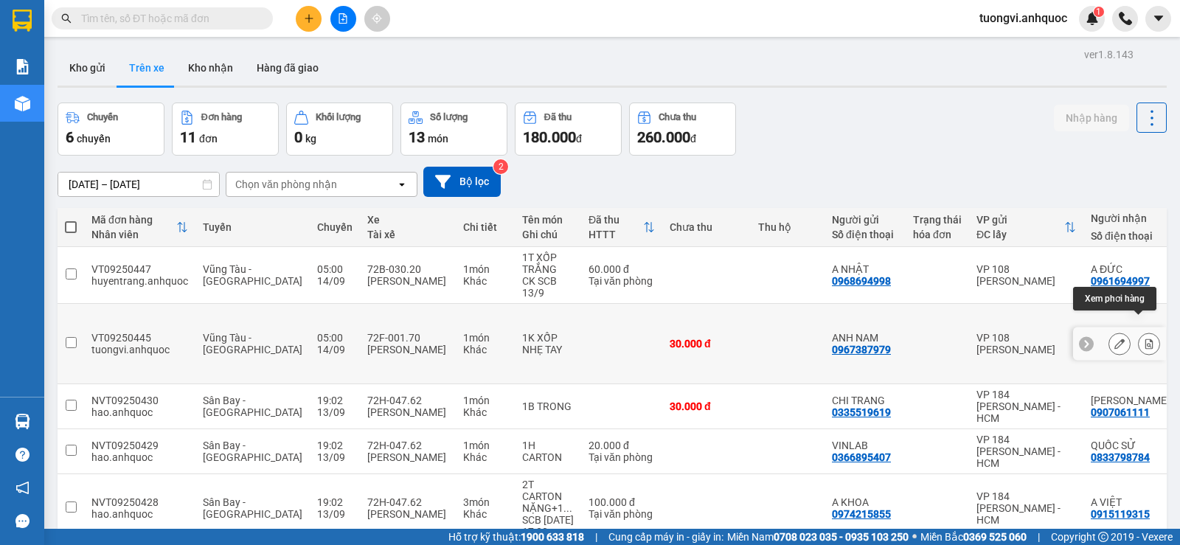
click at [1145, 338] on icon at bounding box center [1149, 343] width 8 height 10
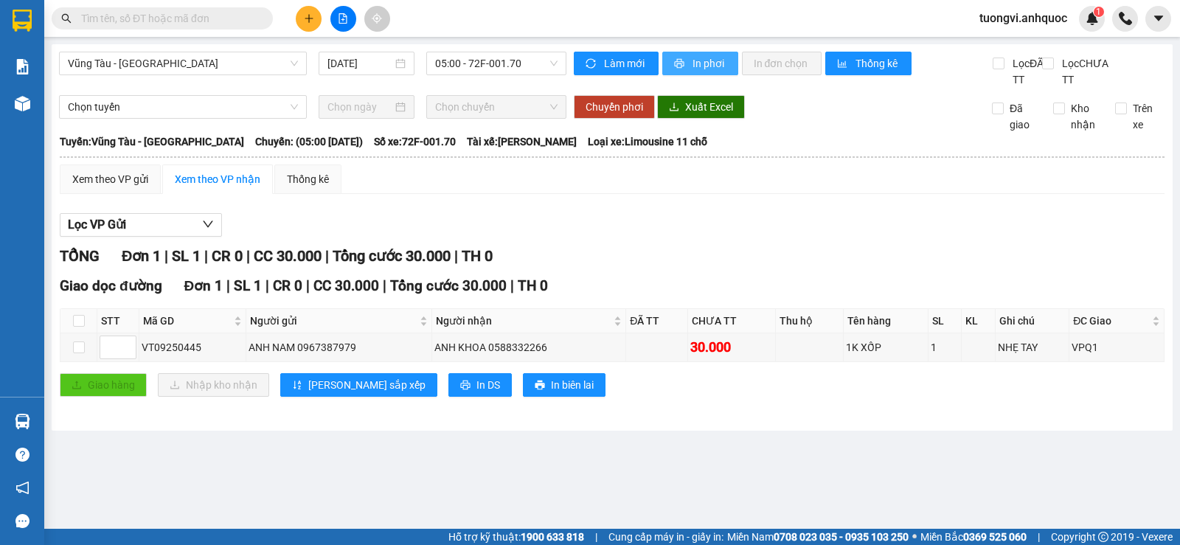
click at [695, 63] on span "In phơi" at bounding box center [709, 63] width 34 height 16
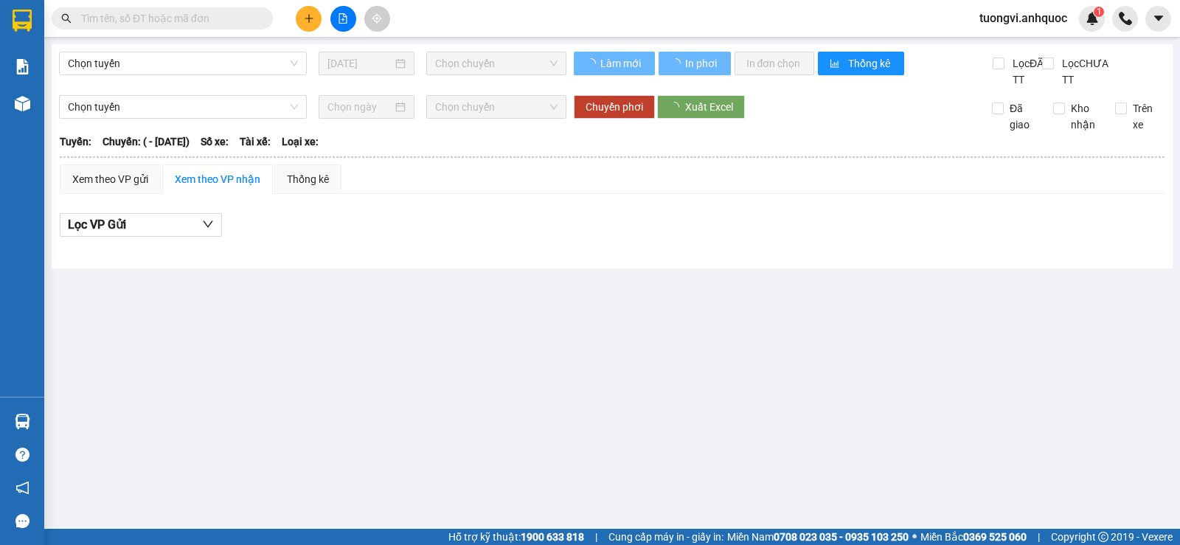
type input "[DATE]"
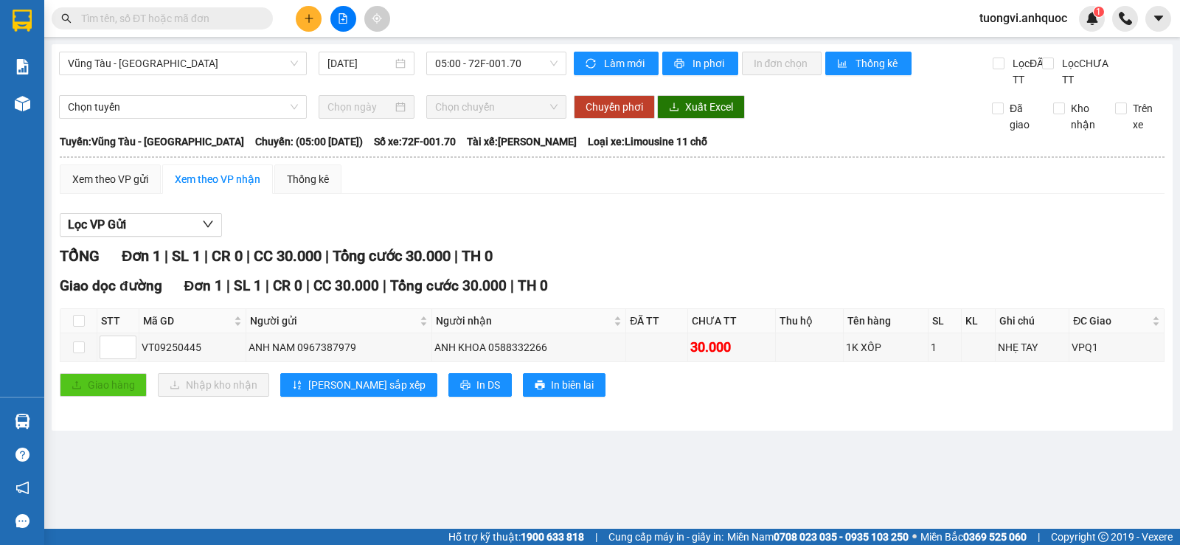
click at [180, 31] on div "Kết quả tìm kiếm ( 0 ) Bộ lọc No Data" at bounding box center [144, 19] width 288 height 26
click at [181, 28] on span at bounding box center [162, 18] width 221 height 22
click at [187, 11] on input "text" at bounding box center [168, 18] width 174 height 16
paste input "0902751716"
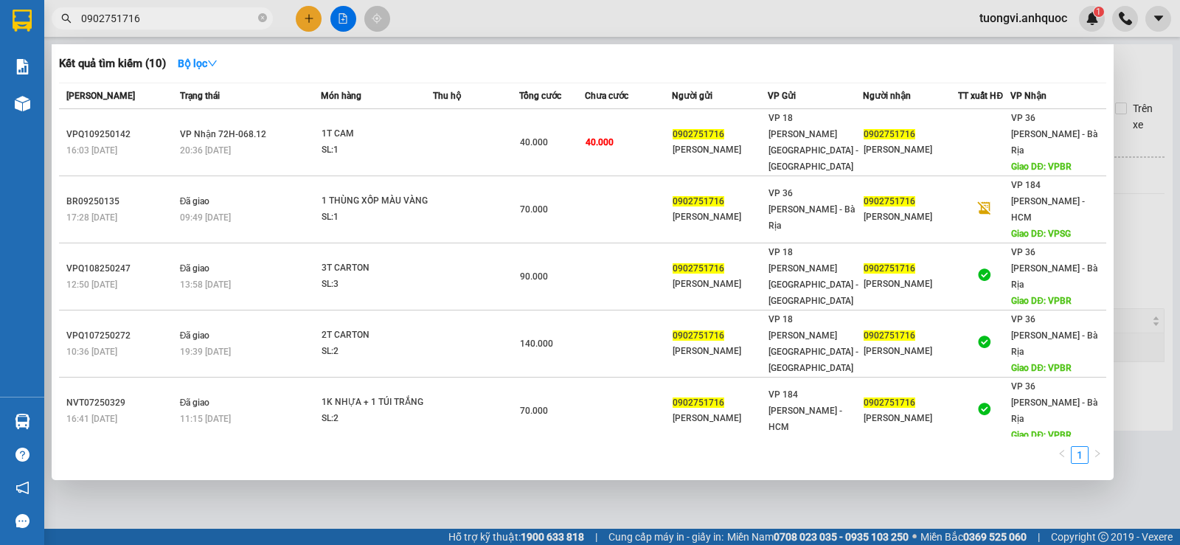
type input "0902751716"
click at [485, 121] on td at bounding box center [476, 142] width 87 height 67
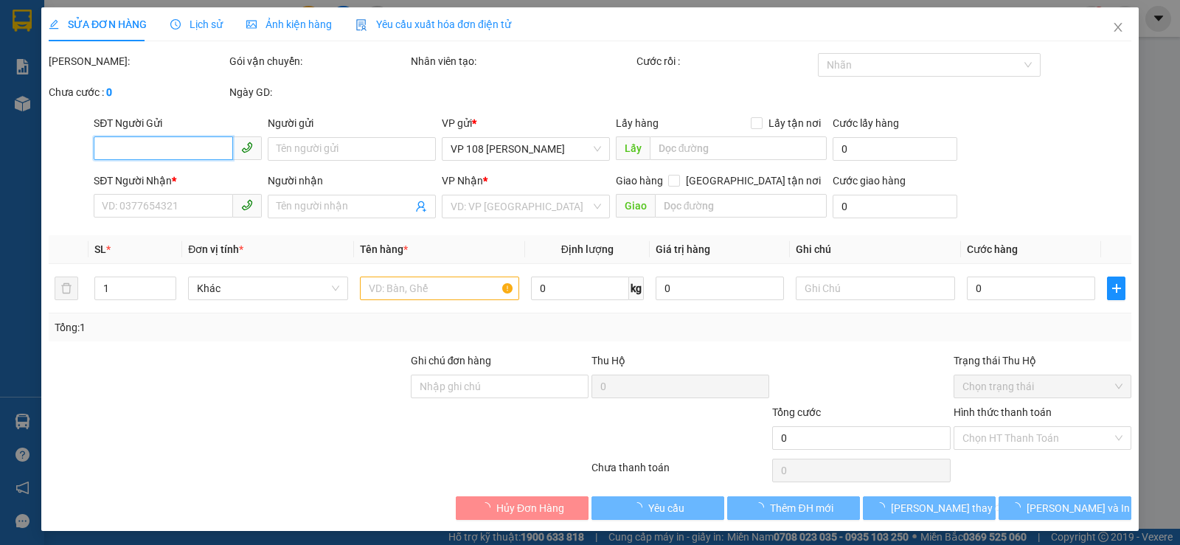
type input "0902751716"
type input "[PERSON_NAME]"
type input "0902751716"
type input "[PERSON_NAME]"
type input "VPBR"
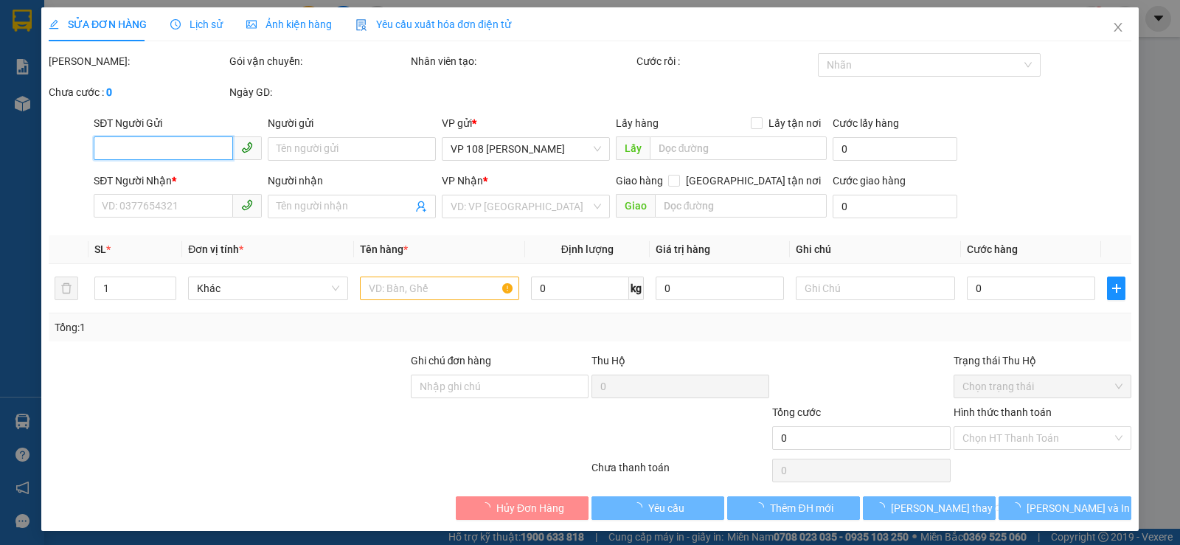
type input "40.000"
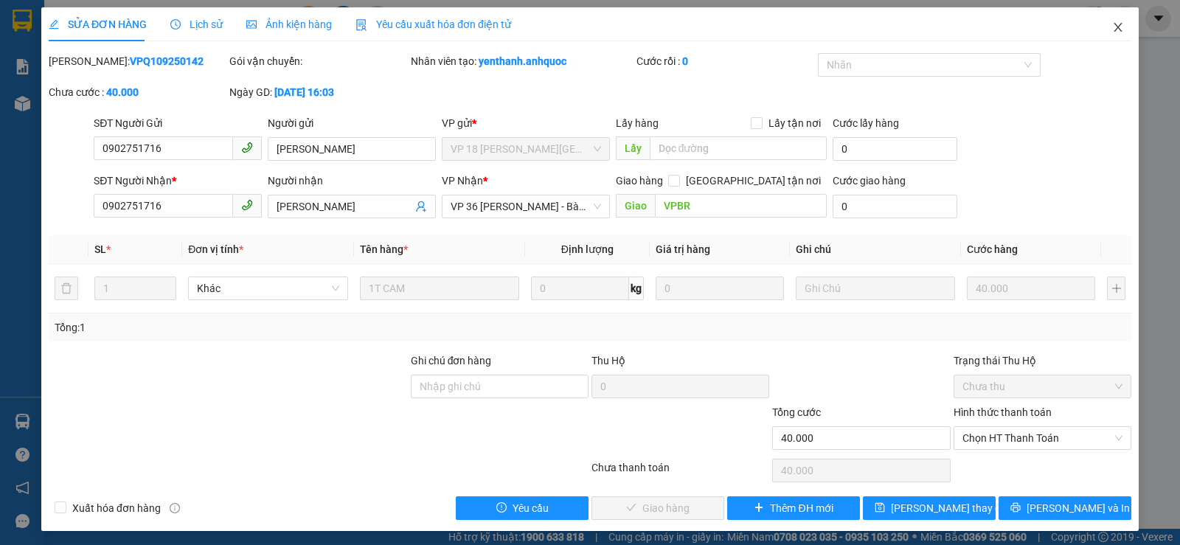
click at [1112, 28] on icon "close" at bounding box center [1118, 27] width 12 height 12
